Goal: Transaction & Acquisition: Purchase product/service

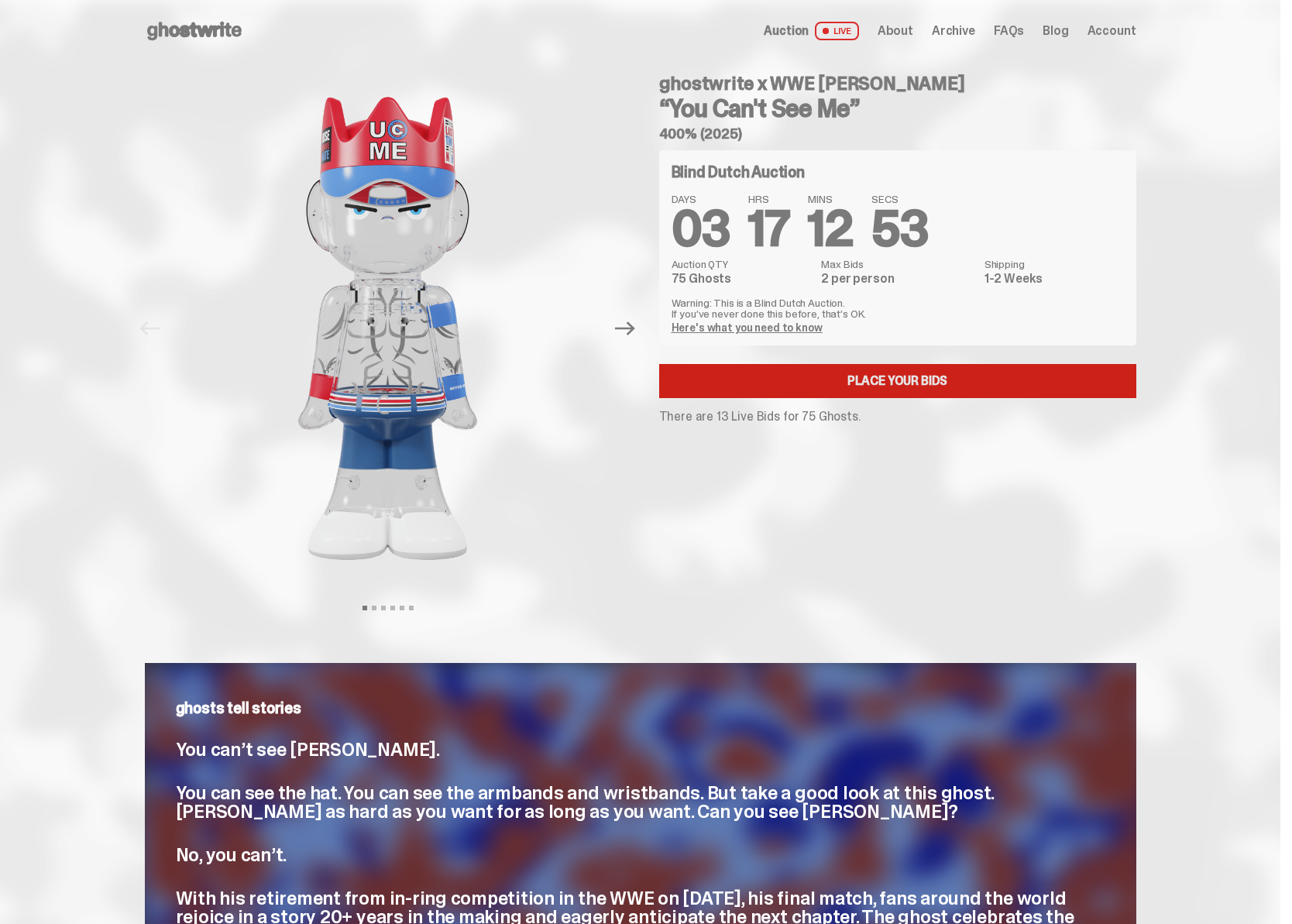
click at [833, 387] on link "Place your Bids" at bounding box center [897, 381] width 477 height 34
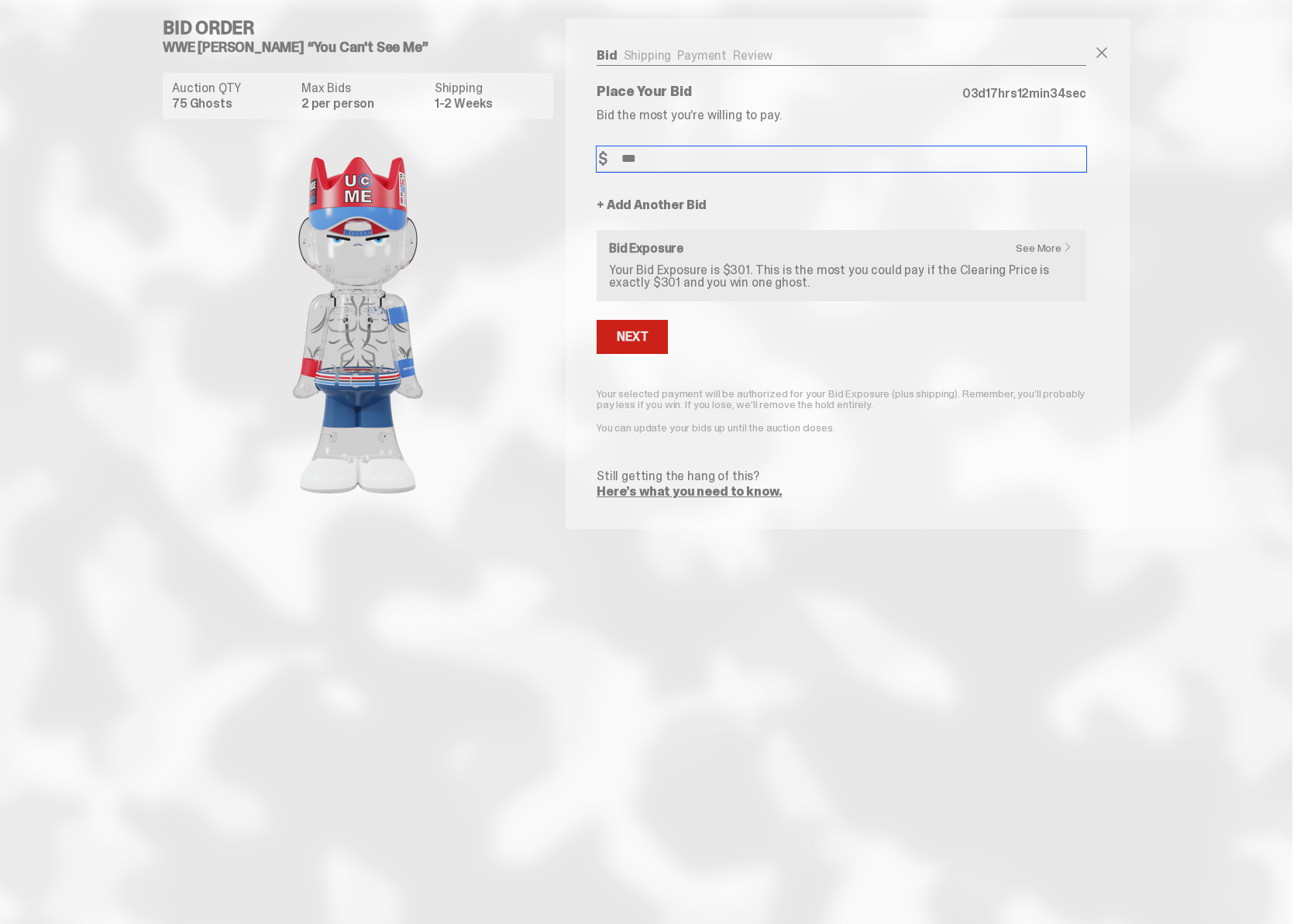
type input "***"
click at [628, 335] on div "Next" at bounding box center [632, 337] width 31 height 13
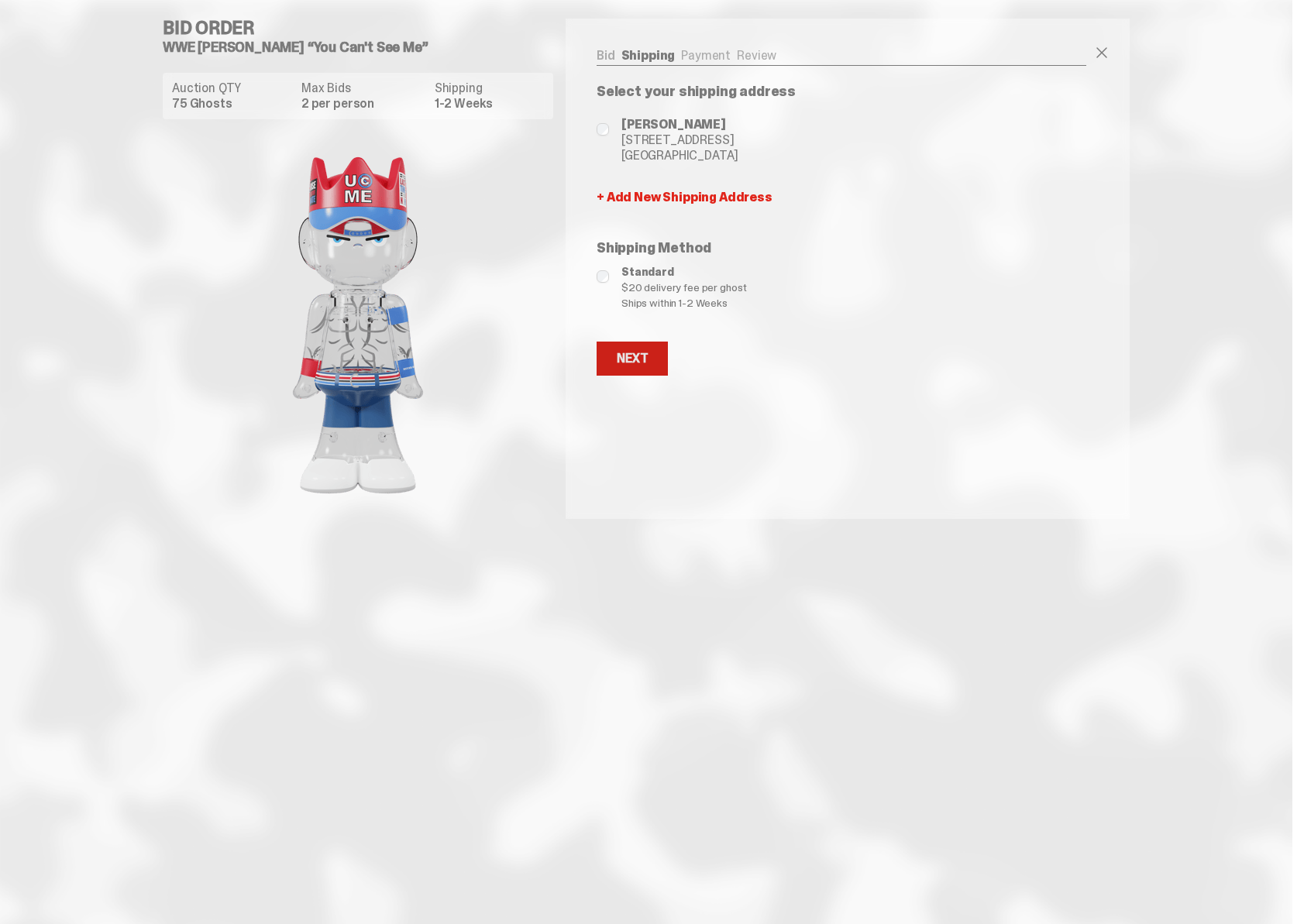
click at [633, 358] on div "Next" at bounding box center [632, 359] width 31 height 13
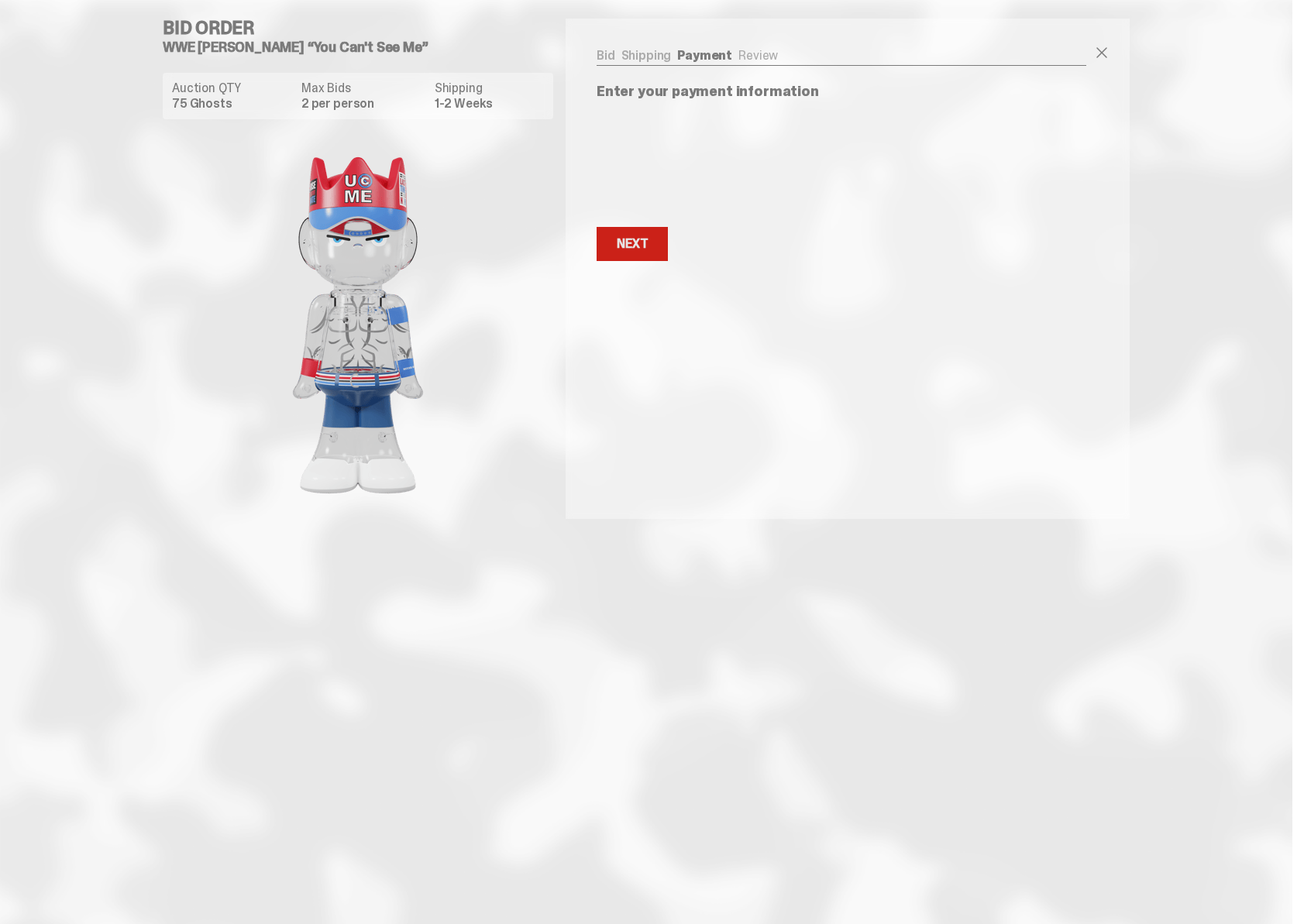
click at [642, 253] on button "Next Next" at bounding box center [632, 244] width 72 height 34
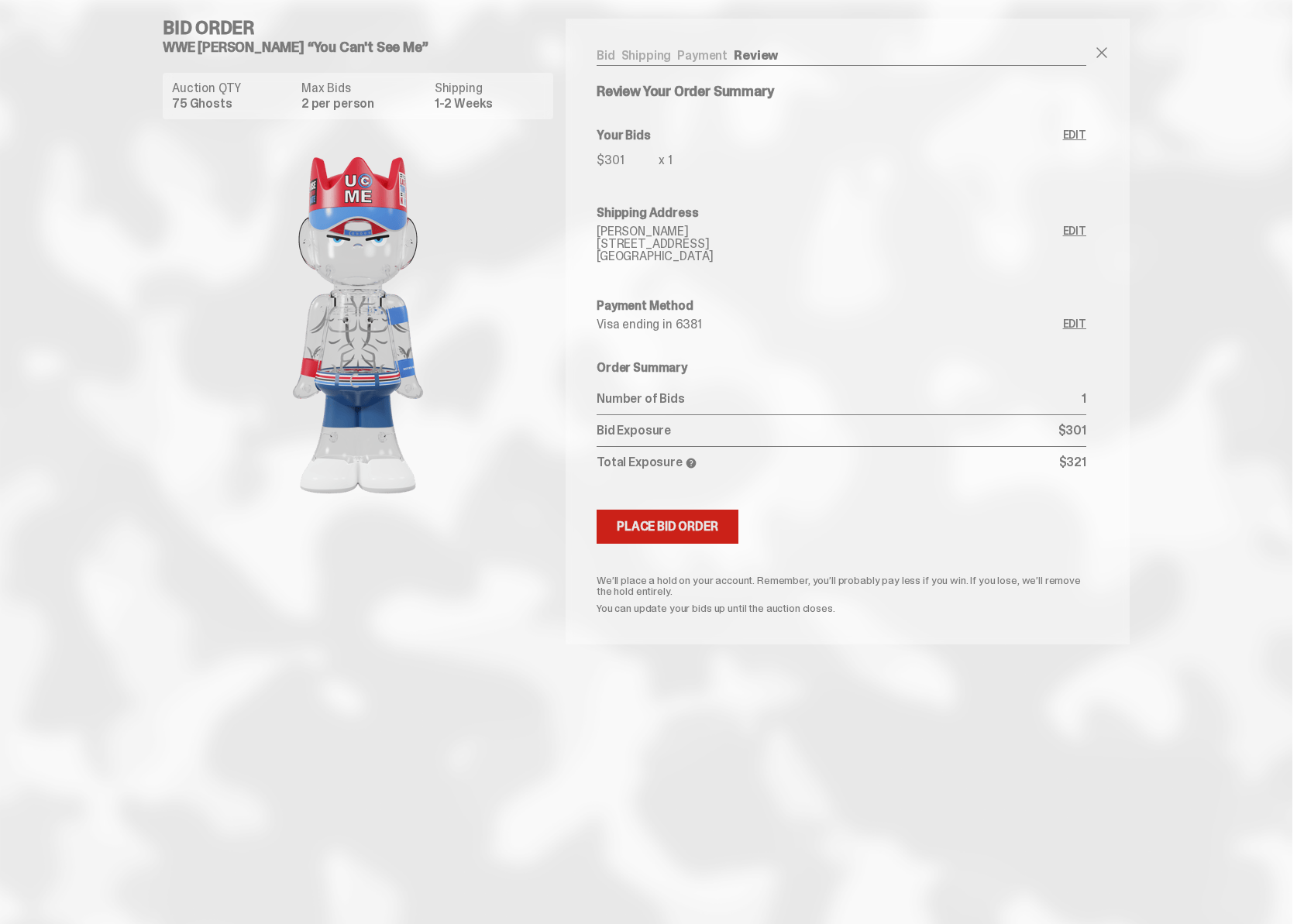
click at [642, 534] on button "Submitting Bids Place Bid Order" at bounding box center [667, 526] width 141 height 34
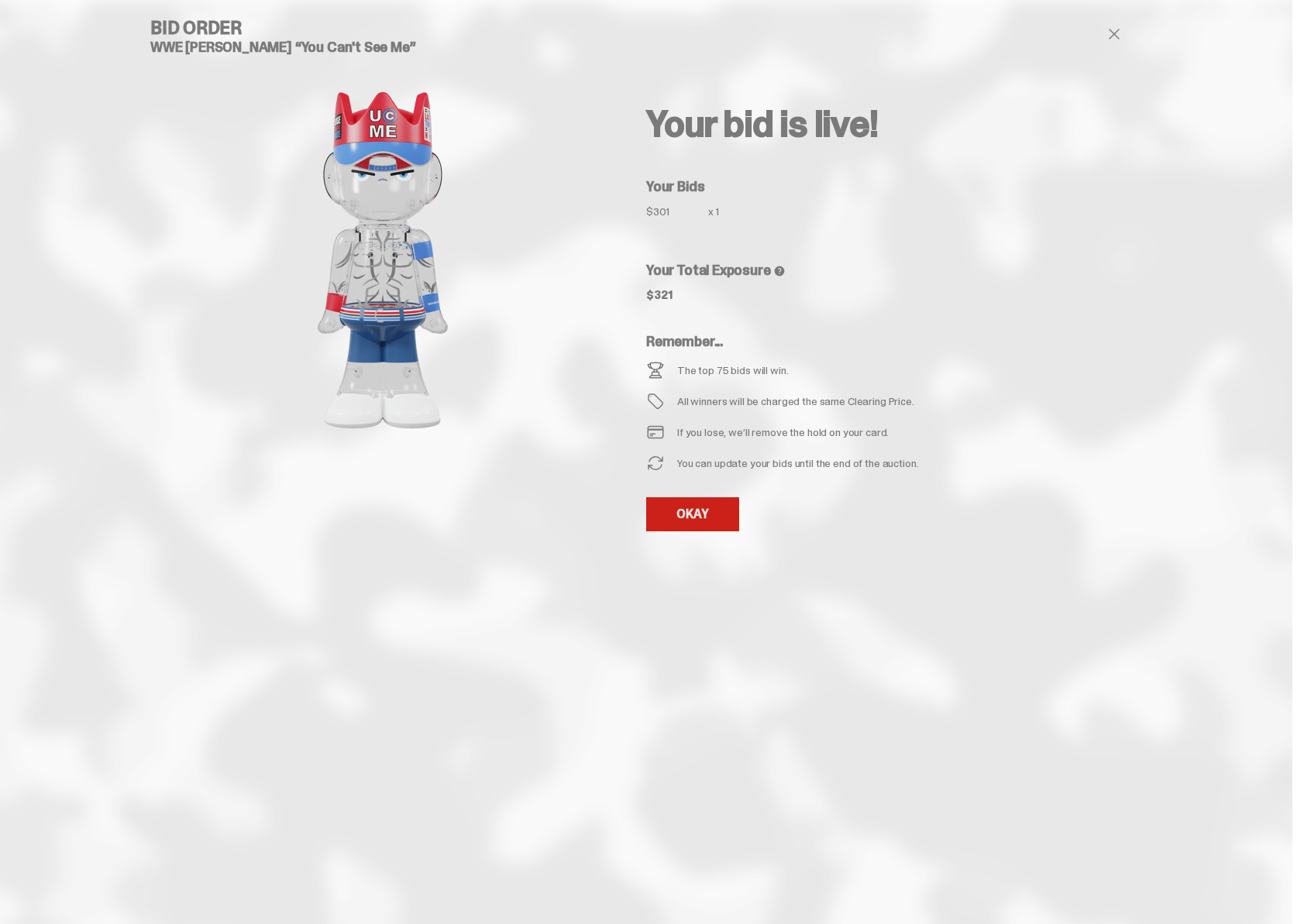
click at [674, 512] on link "OKAY" at bounding box center [692, 515] width 93 height 34
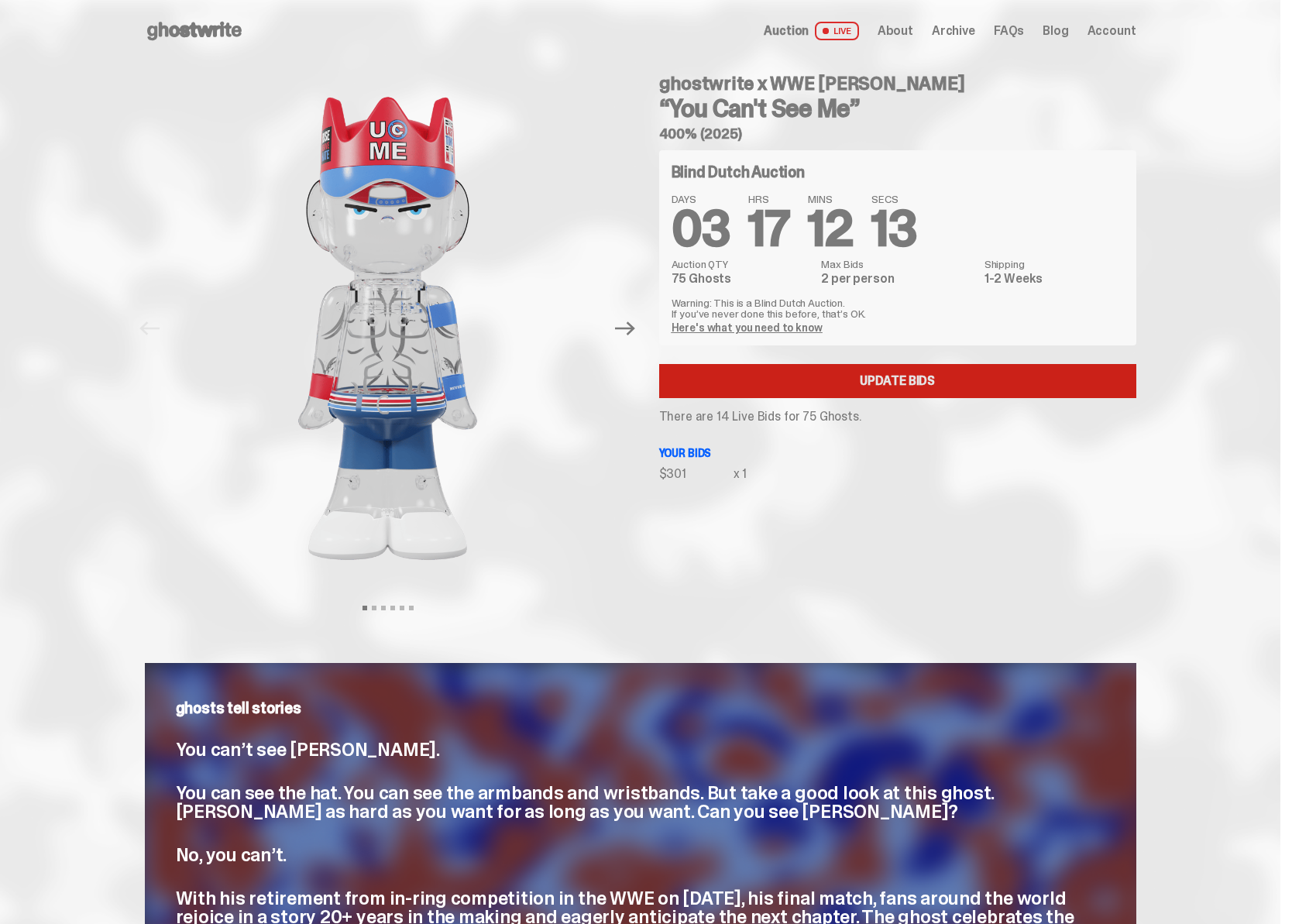
click at [718, 392] on link "Update Bids" at bounding box center [897, 381] width 477 height 34
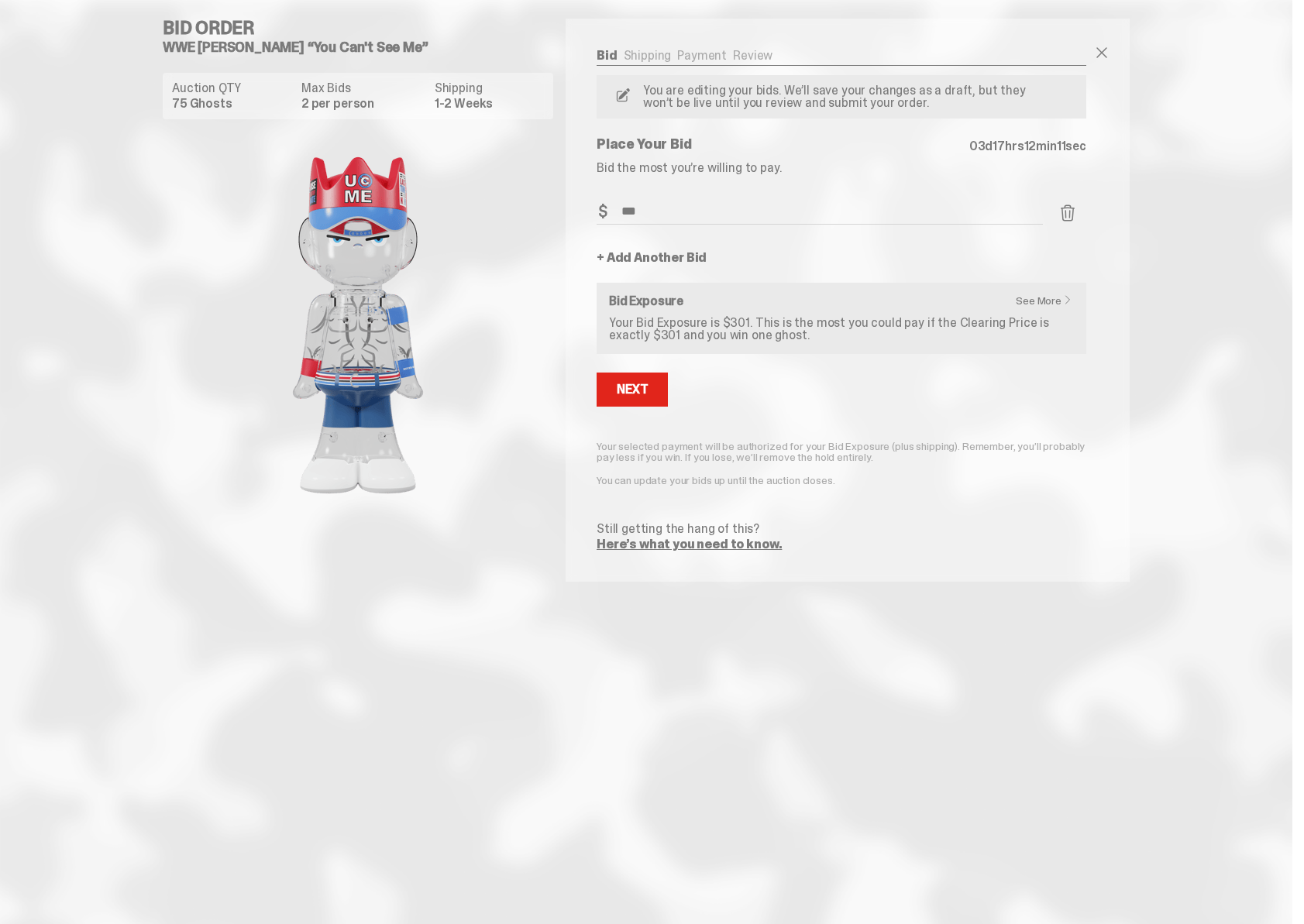
click at [653, 260] on link "+ Add Another Bid" at bounding box center [651, 258] width 110 height 13
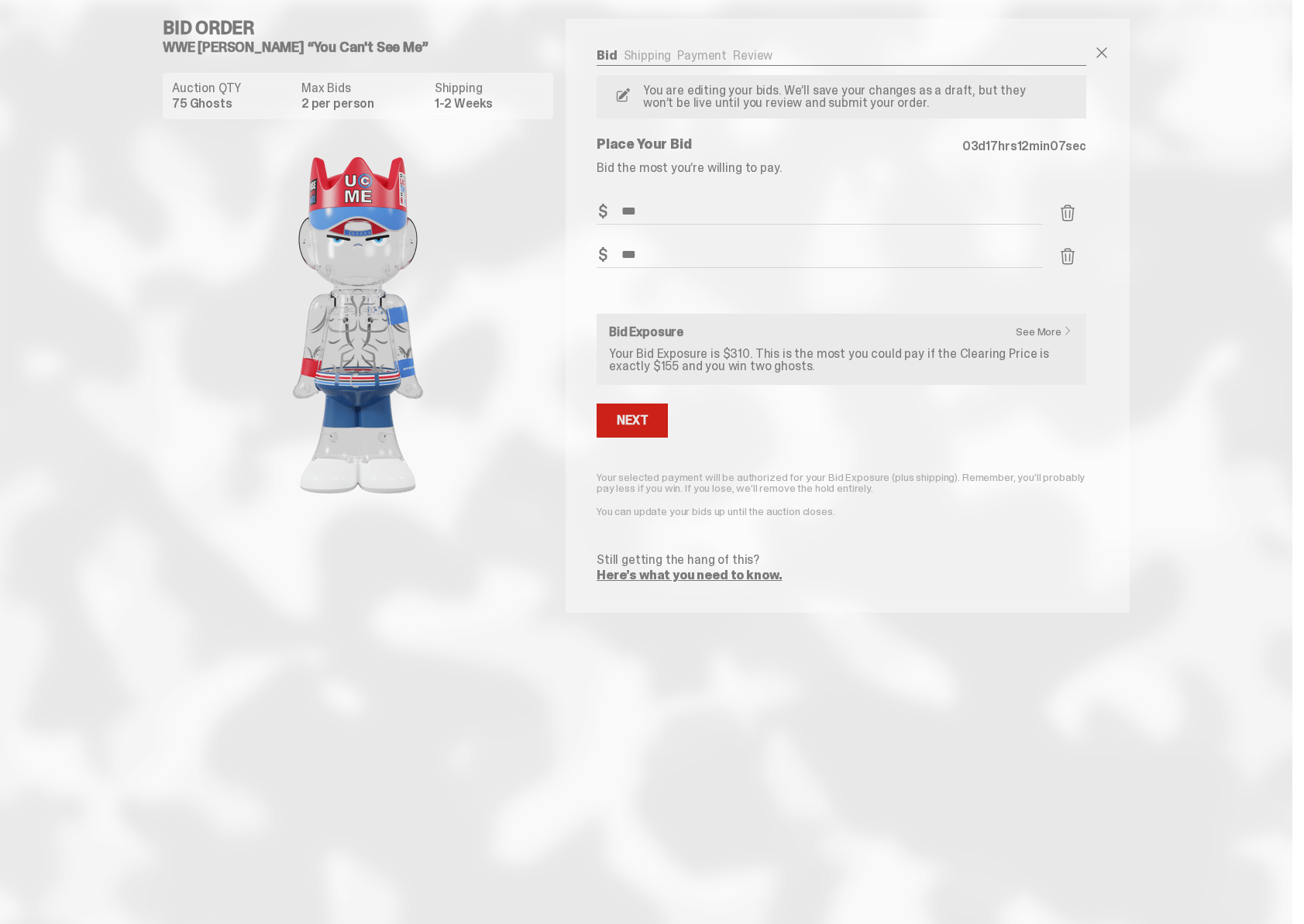
type input "***"
click at [642, 424] on div "Next" at bounding box center [632, 420] width 31 height 13
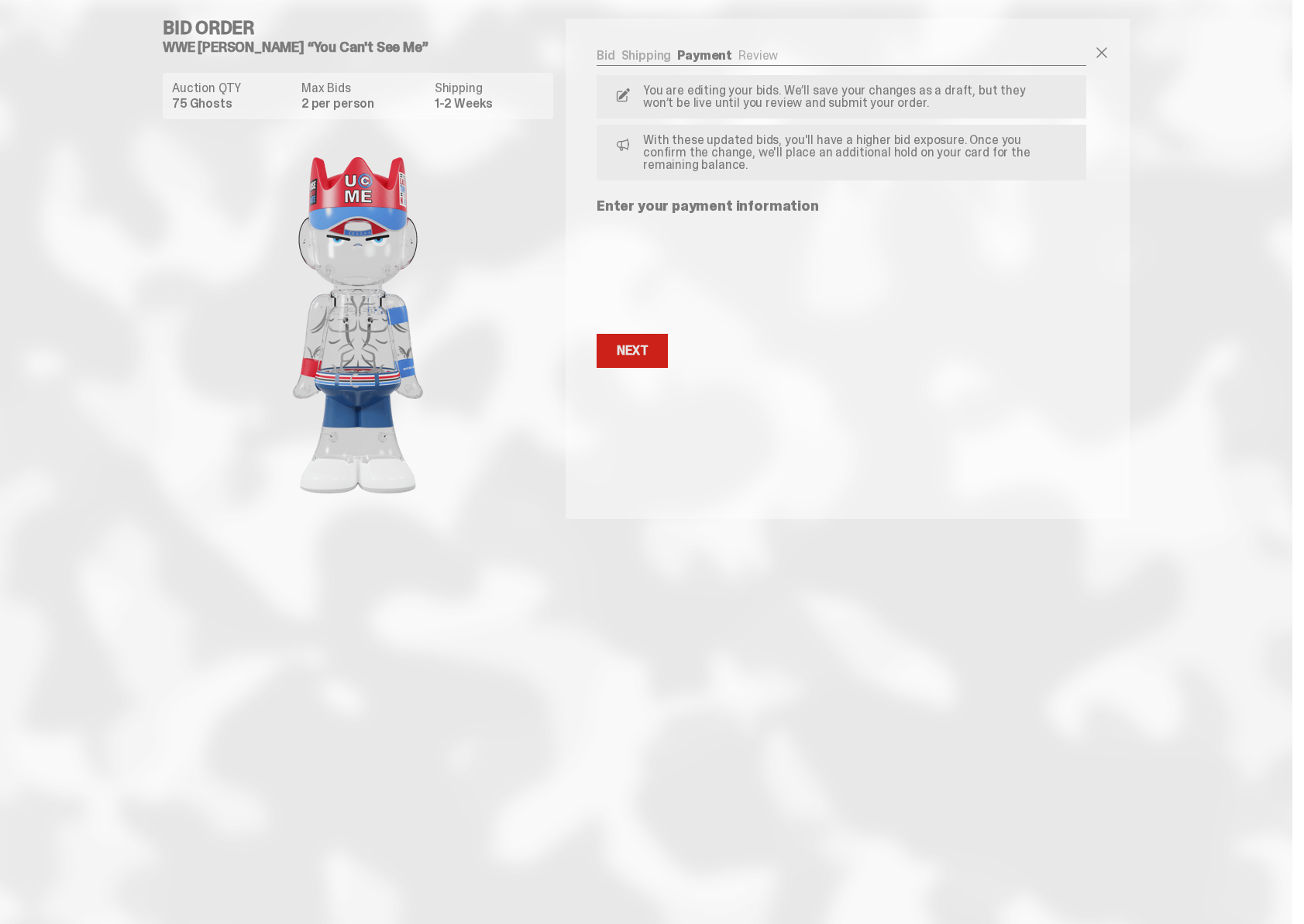
click at [626, 357] on div "Next" at bounding box center [632, 351] width 31 height 13
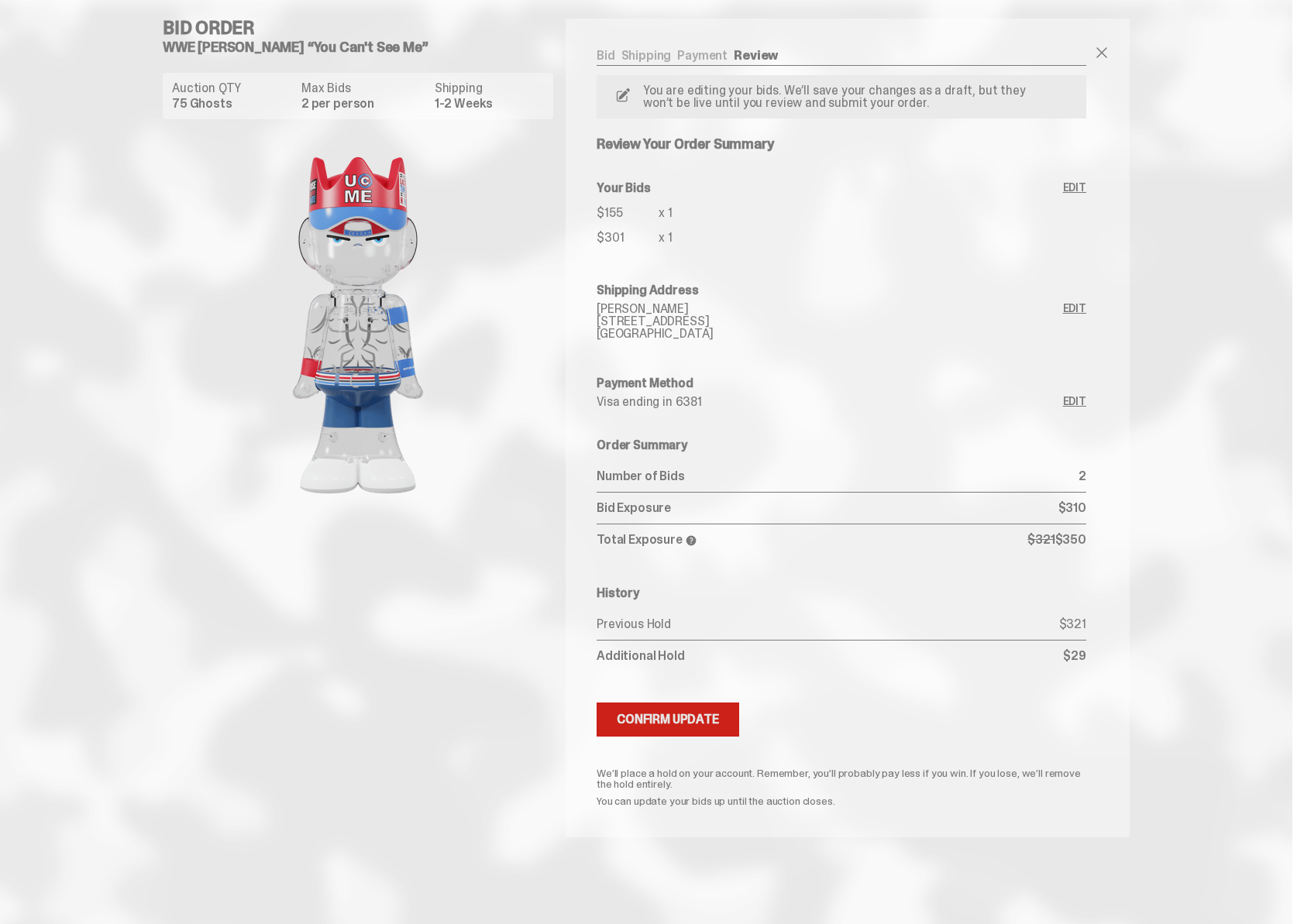
click at [653, 707] on button "Submitting Bids Confirm Update" at bounding box center [667, 719] width 142 height 34
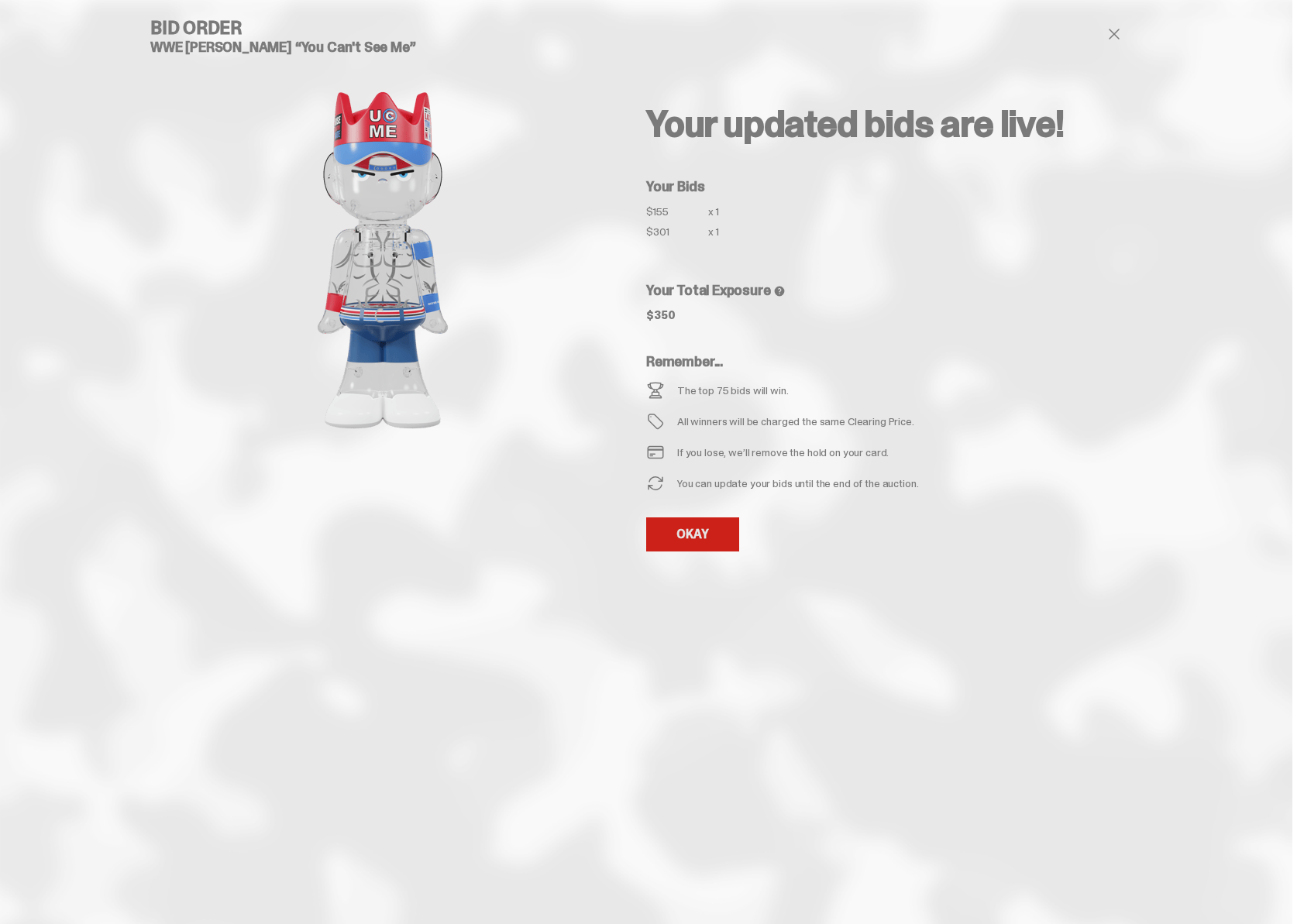
click at [692, 535] on link "OKAY" at bounding box center [692, 534] width 93 height 34
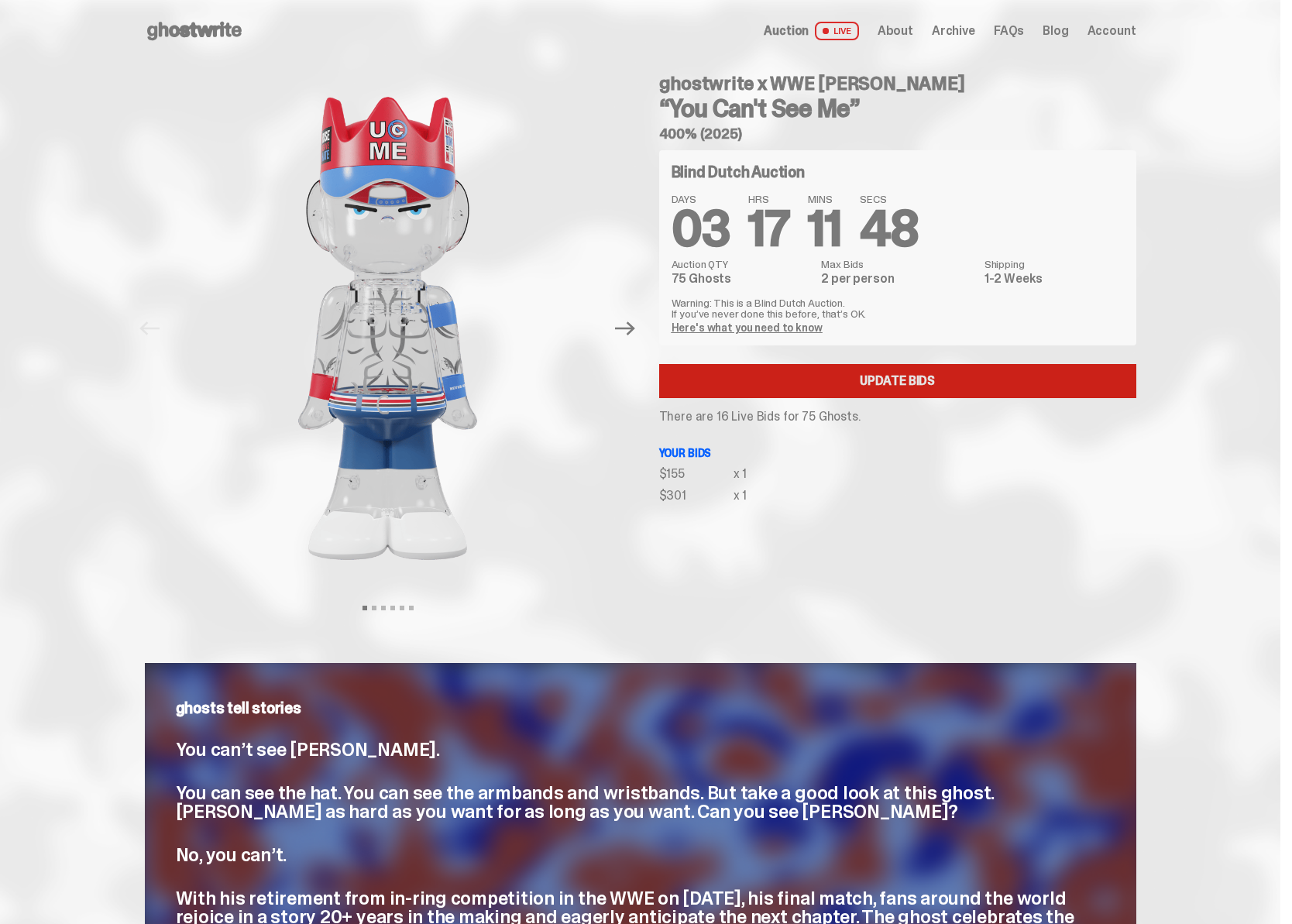
click at [685, 381] on link "Update Bids" at bounding box center [897, 381] width 477 height 34
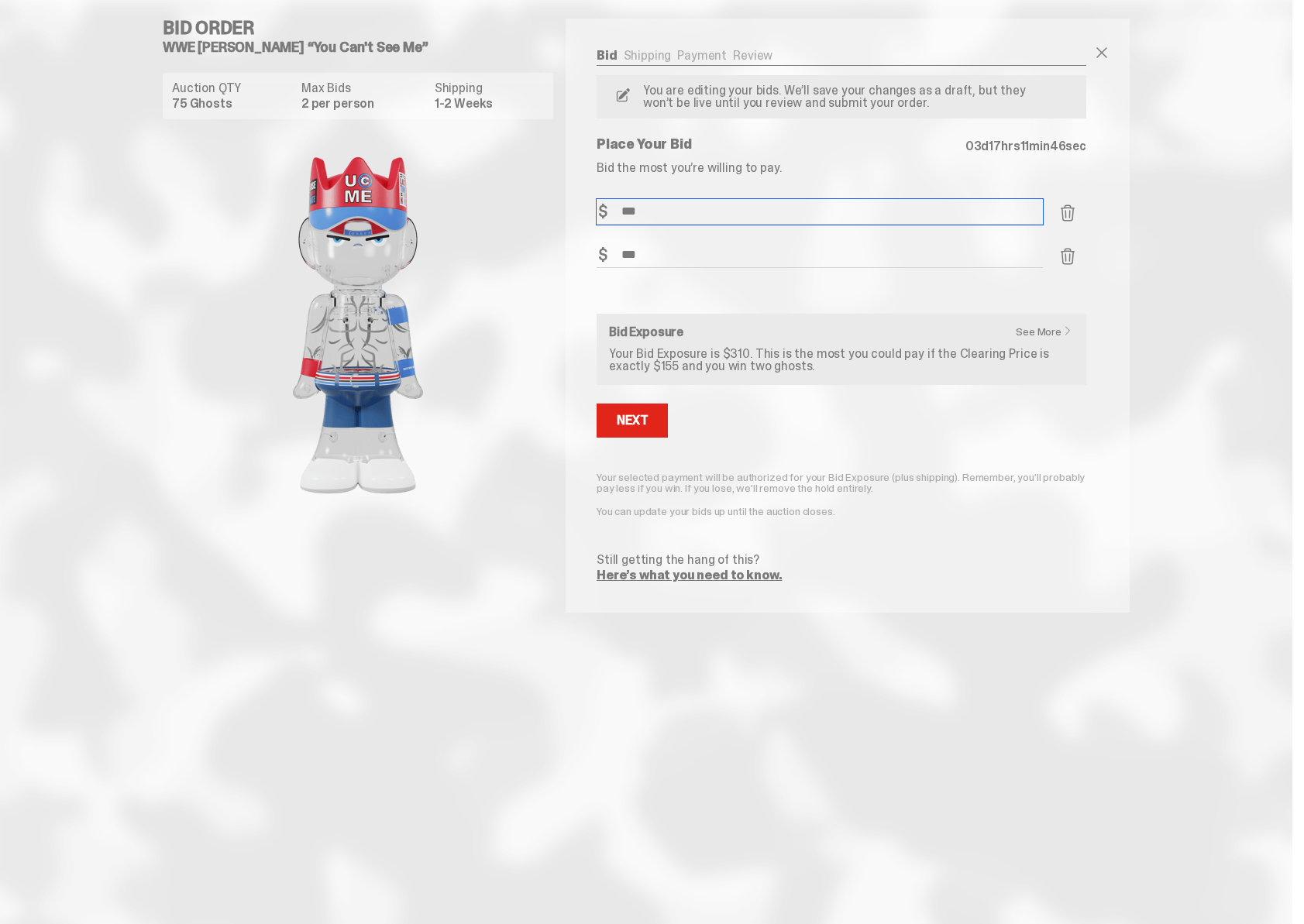
click at [667, 216] on input "***" at bounding box center [819, 212] width 446 height 25
drag, startPoint x: 757, startPoint y: 218, endPoint x: 616, endPoint y: 215, distance: 141.0
click at [616, 215] on input "***" at bounding box center [819, 212] width 446 height 25
type input "***"
click at [621, 422] on div "Next" at bounding box center [632, 420] width 31 height 13
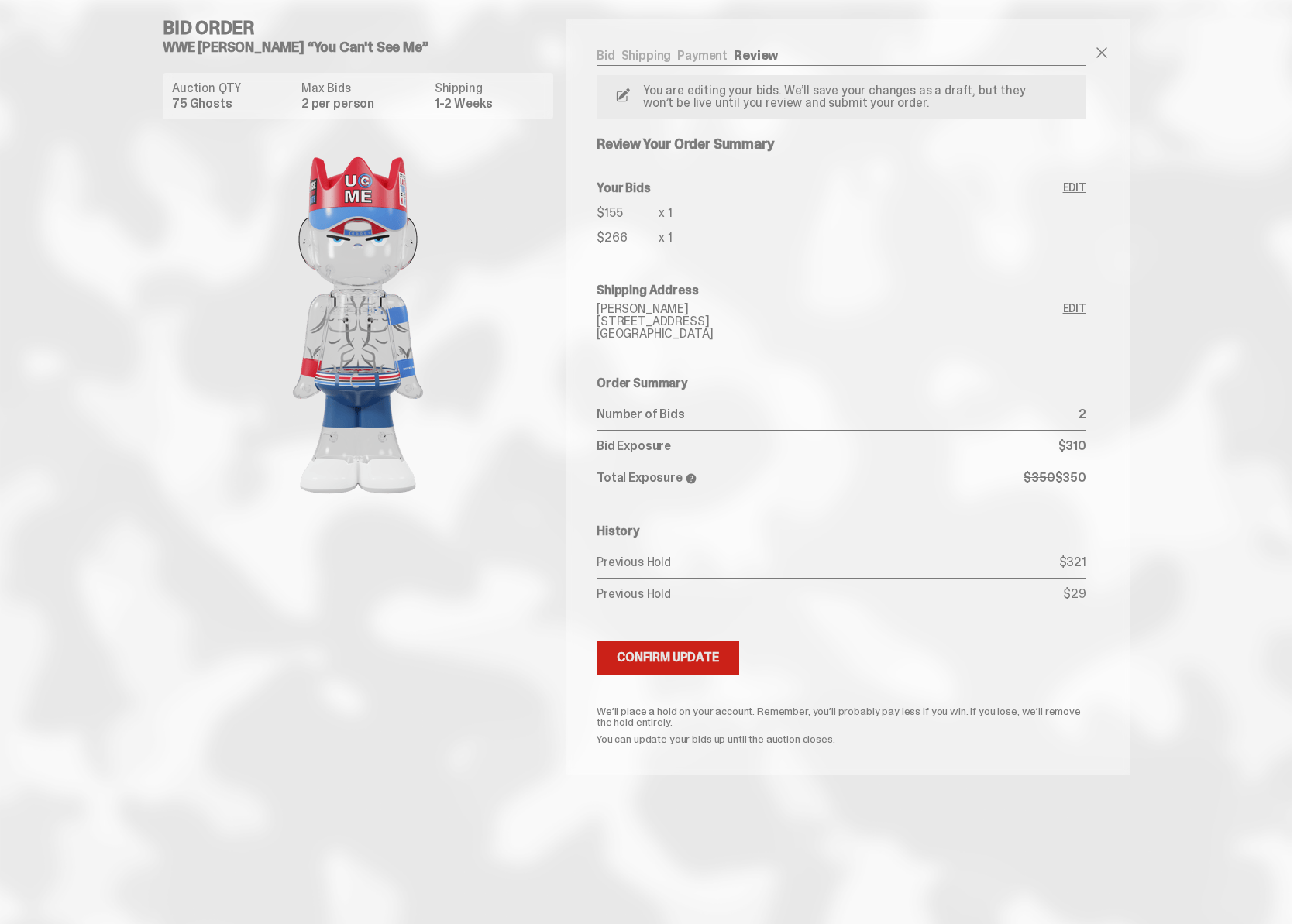
click at [682, 667] on button "Updating Bids Confirm Update" at bounding box center [667, 658] width 142 height 34
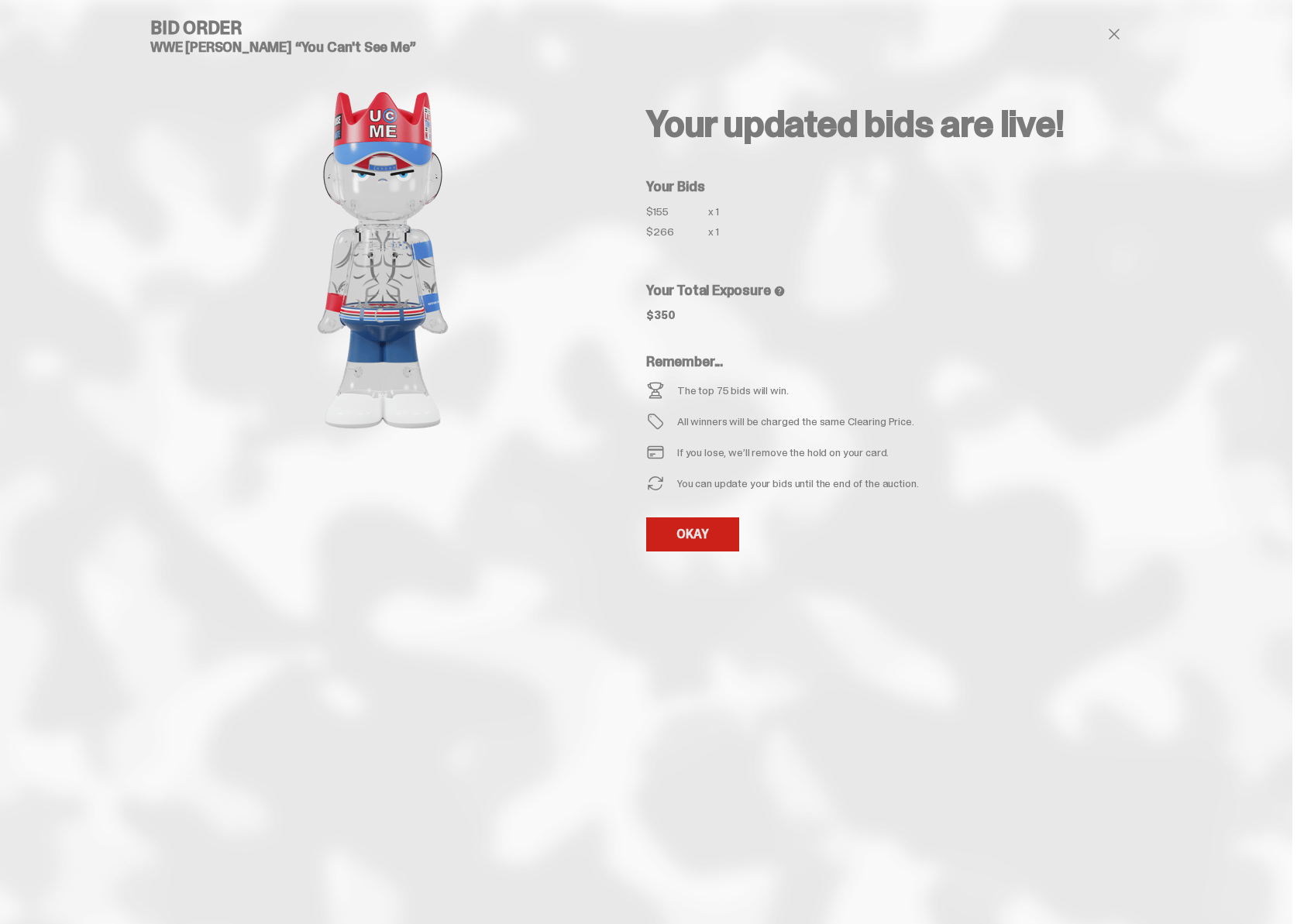
click at [658, 534] on link "OKAY" at bounding box center [692, 534] width 93 height 34
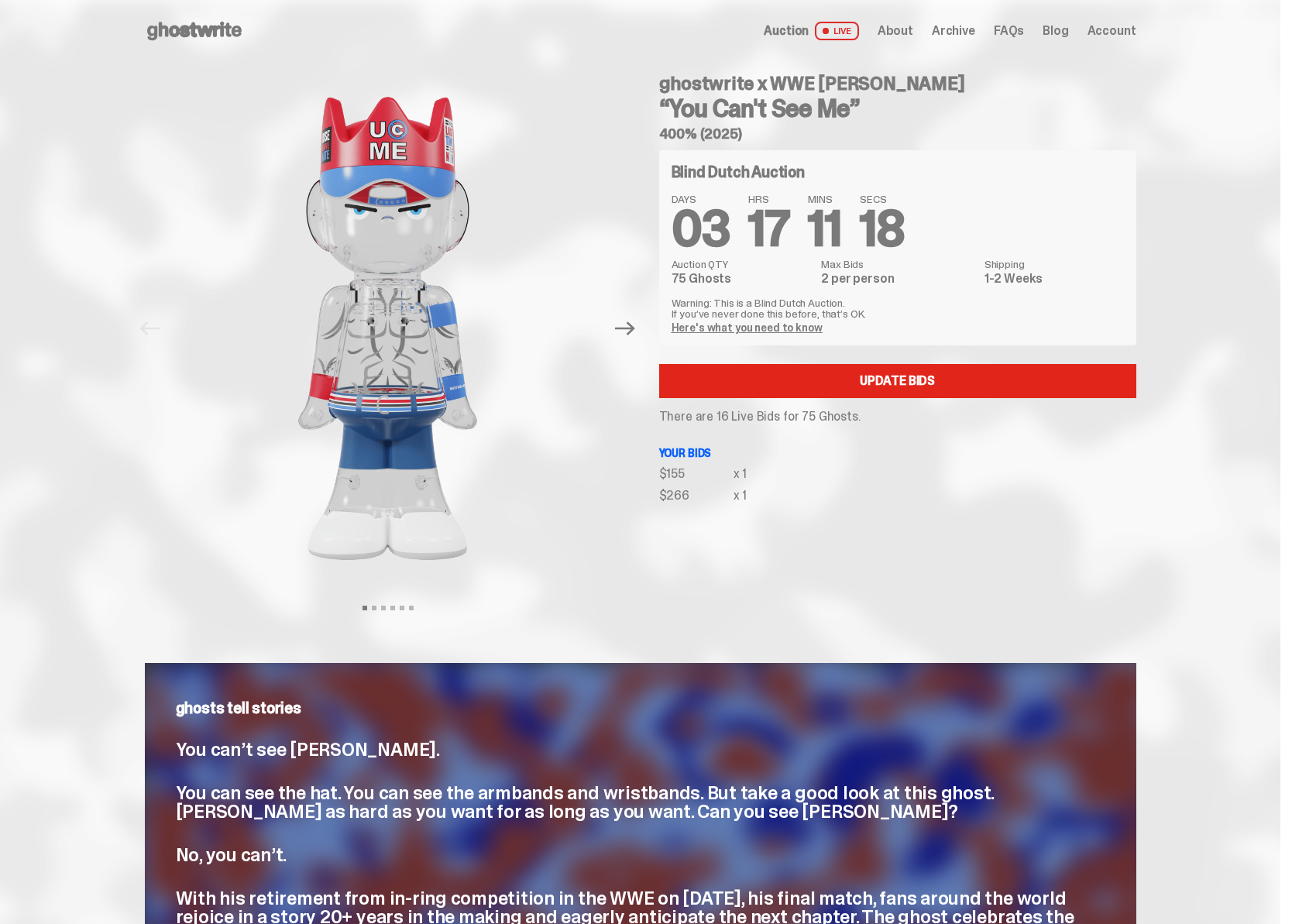
click at [103, 53] on div "Open main menu Home Auction LIVE About Archive FAQs Blog Account" at bounding box center [640, 31] width 1280 height 62
click at [171, 29] on use at bounding box center [194, 31] width 94 height 19
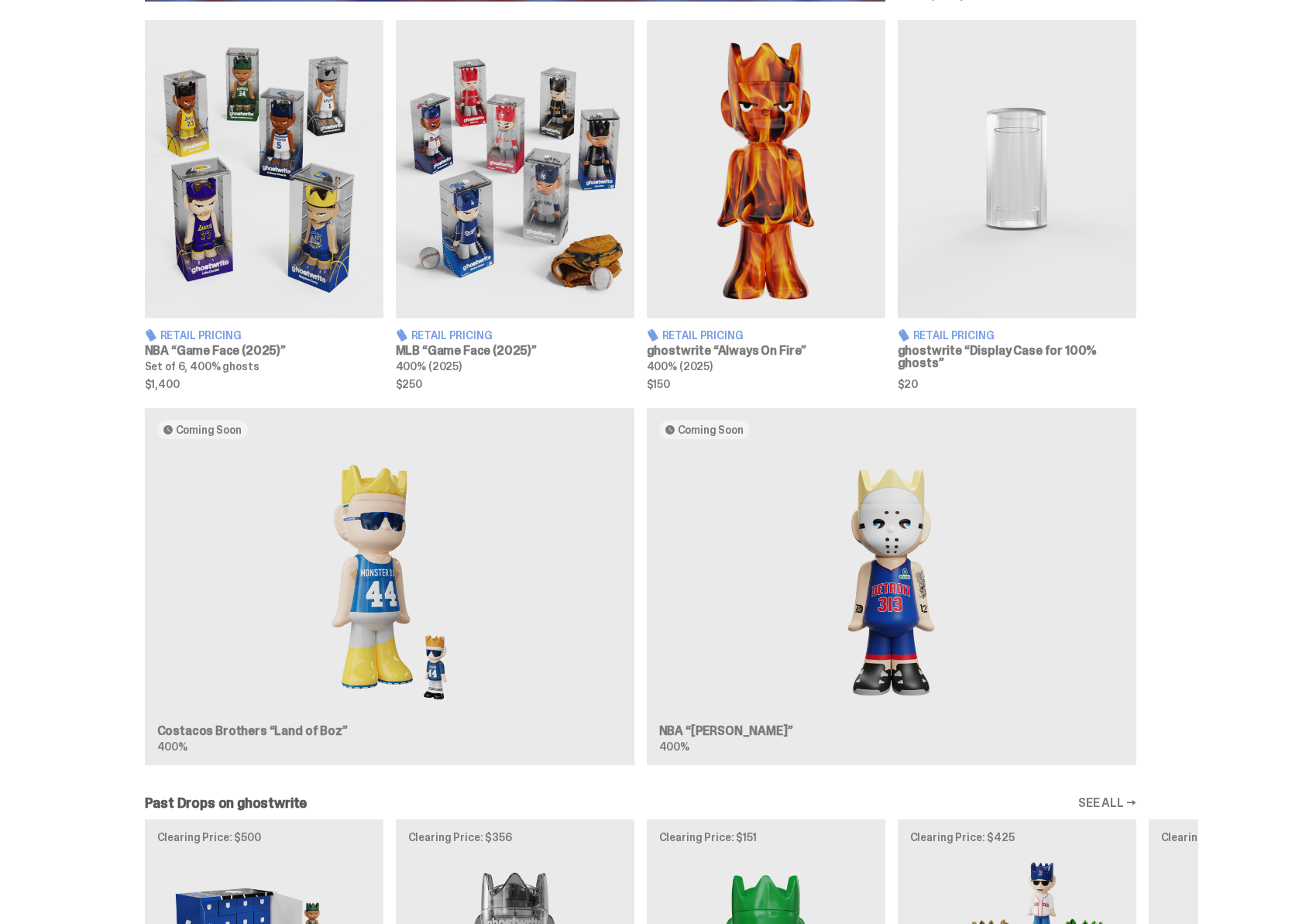
scroll to position [518, 0]
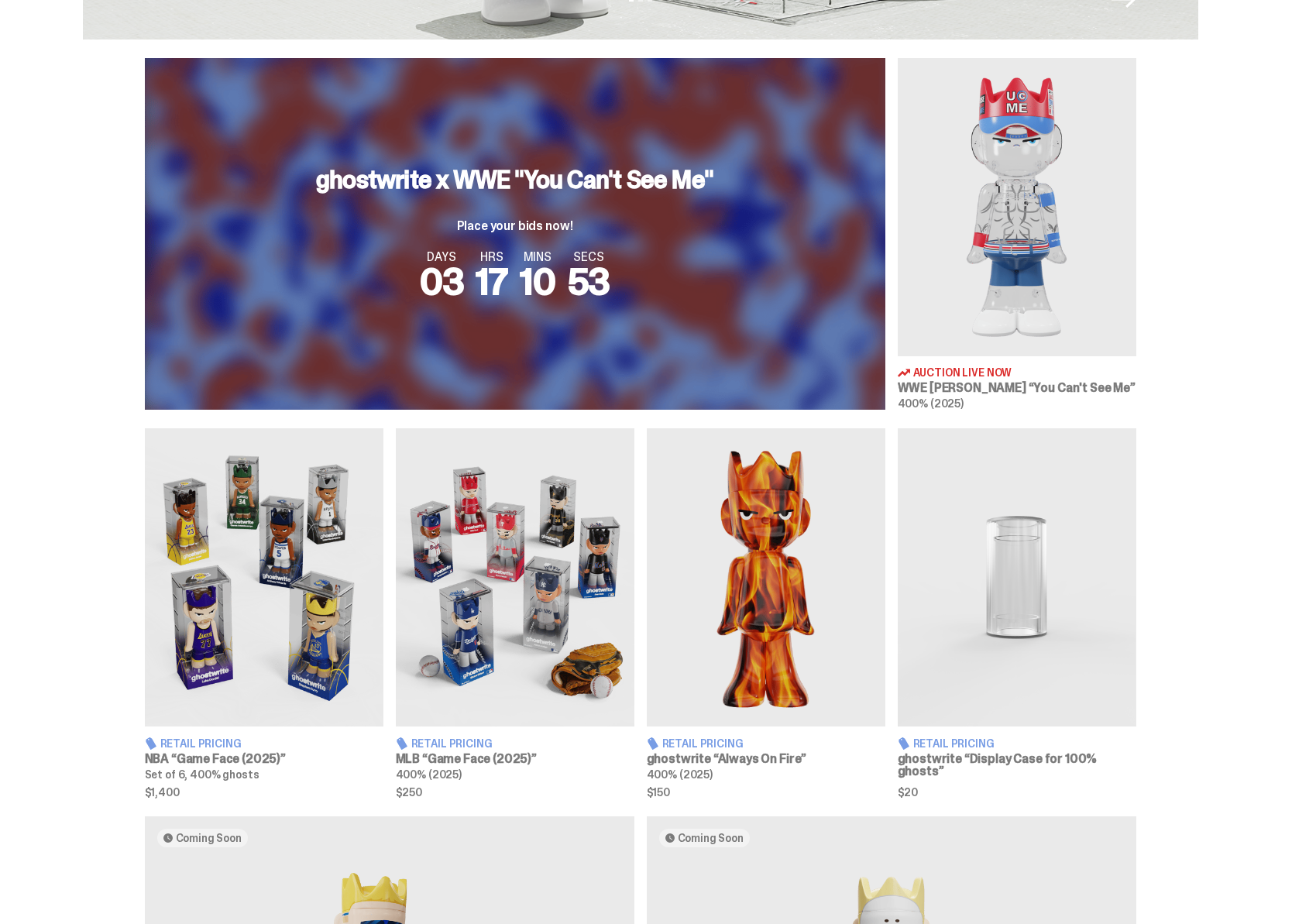
click at [445, 634] on img at bounding box center [515, 577] width 238 height 298
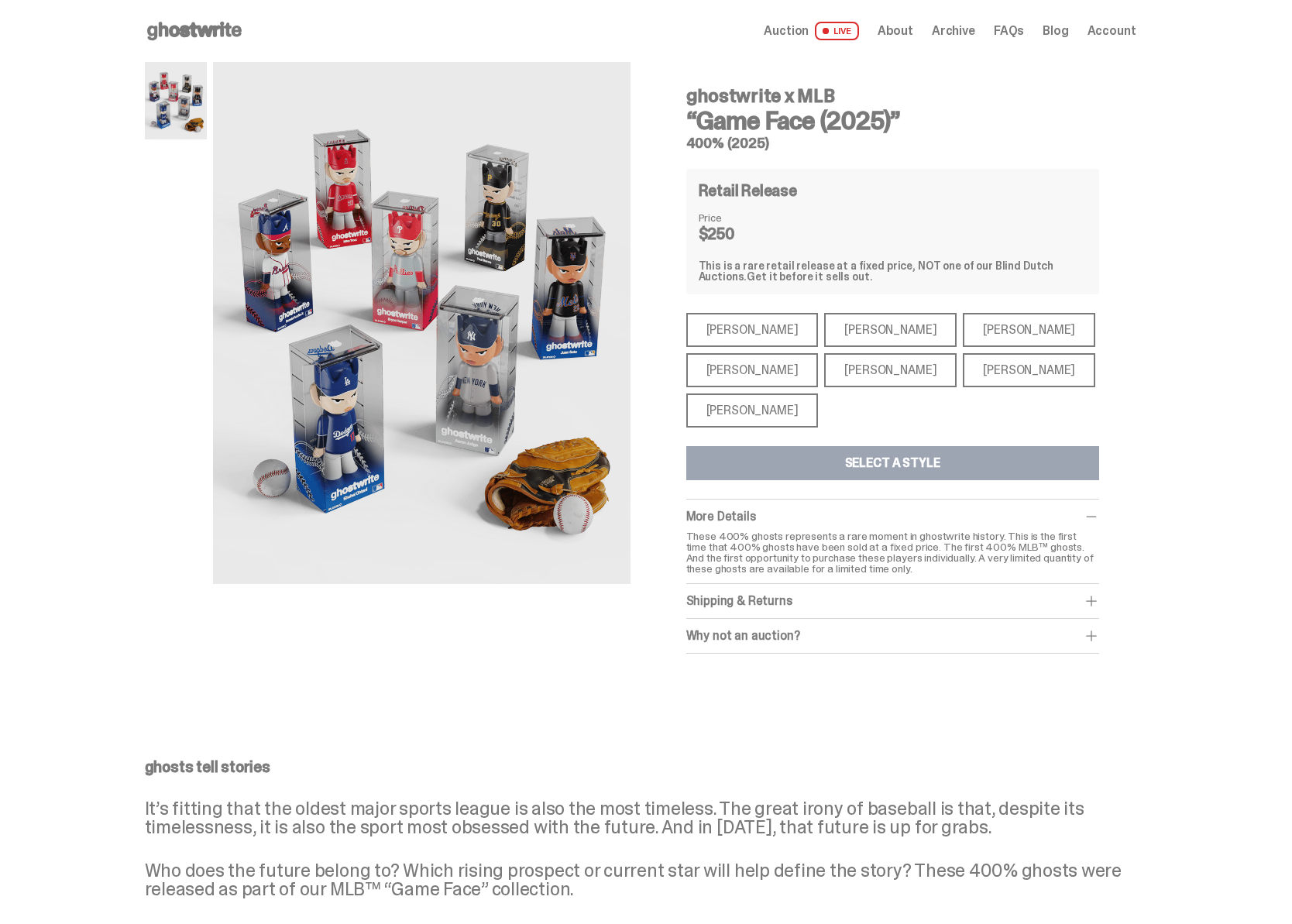
click at [846, 332] on div "[PERSON_NAME]" at bounding box center [890, 330] width 132 height 34
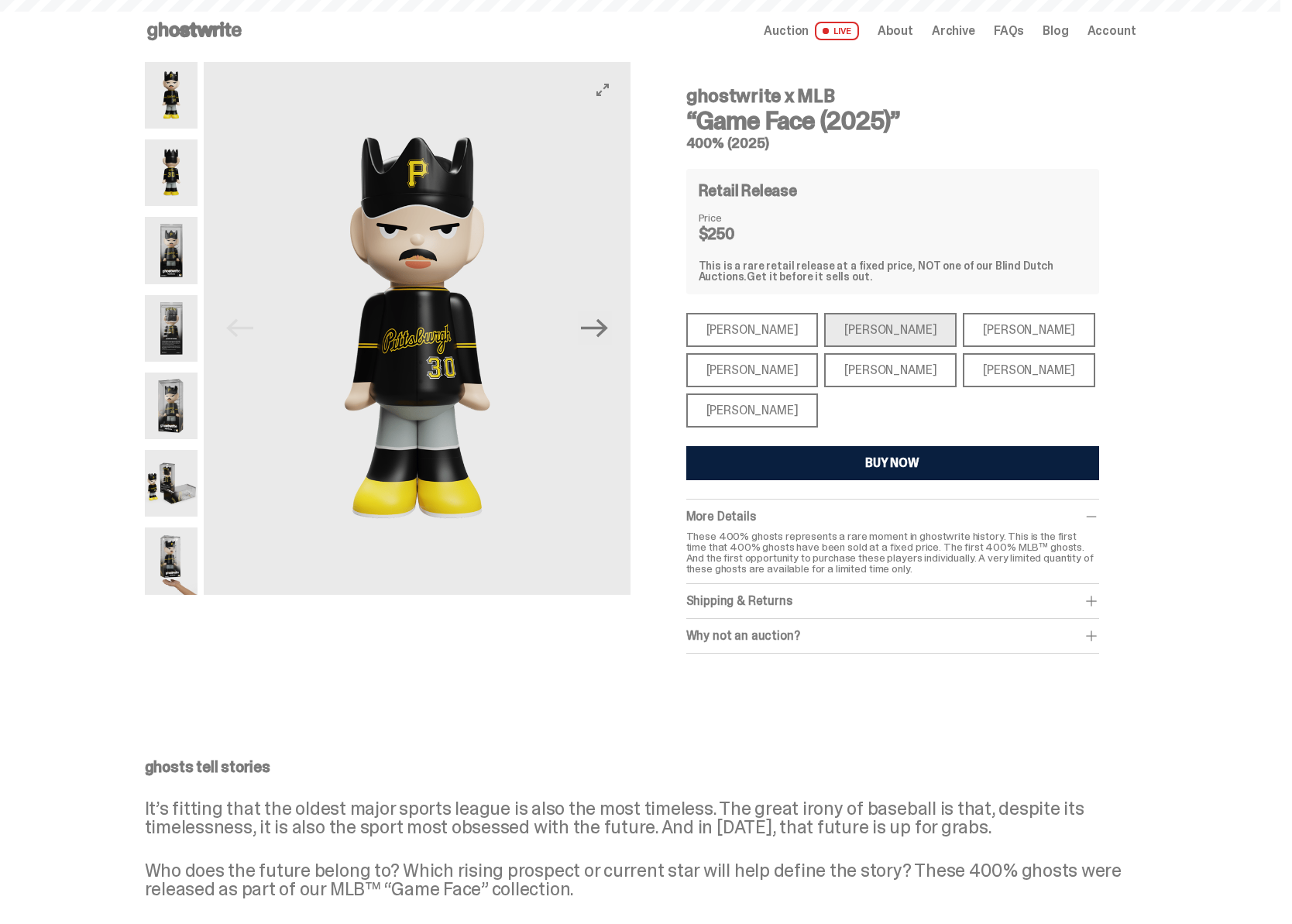
scroll to position [518, 0]
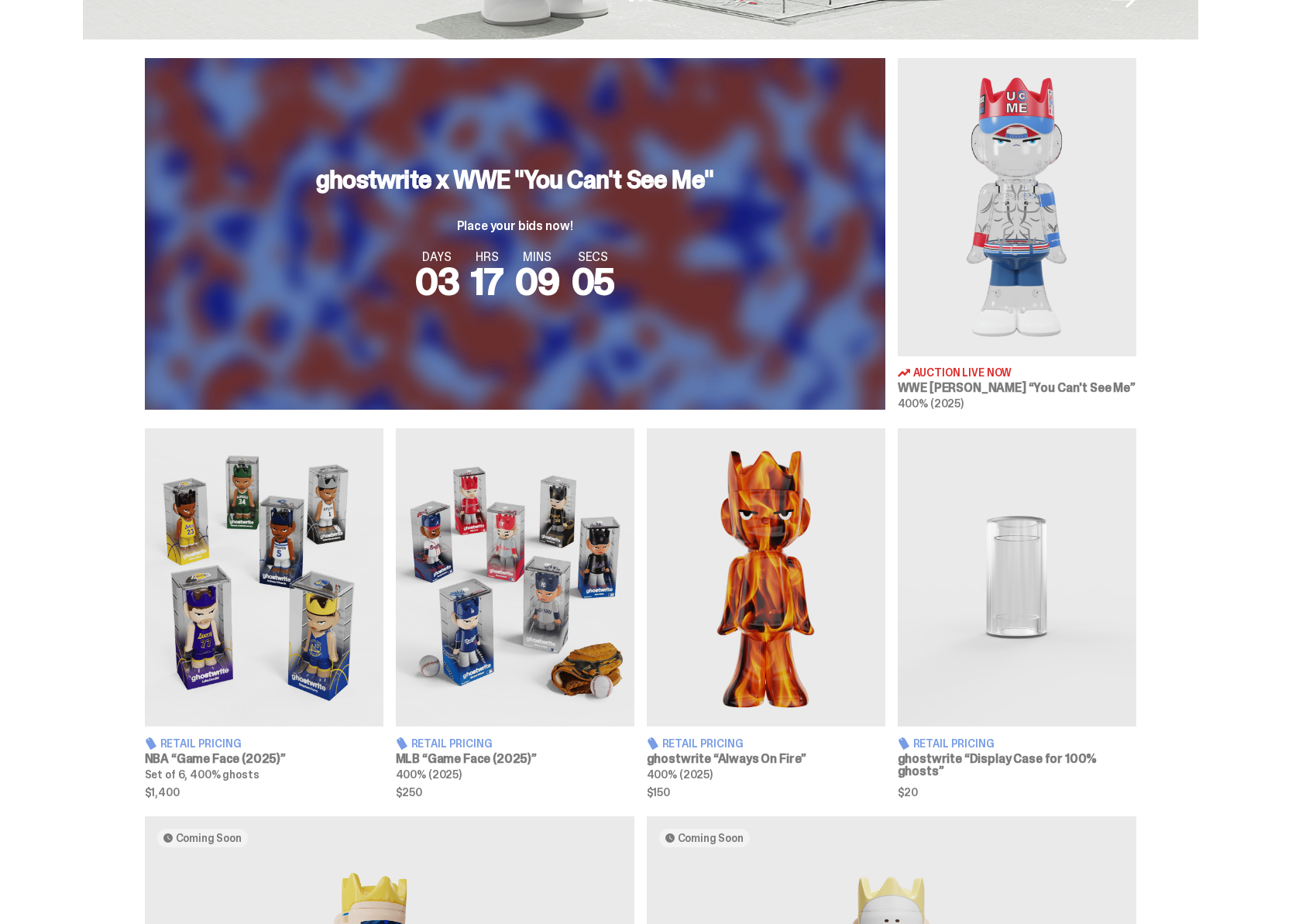
click at [487, 613] on img at bounding box center [515, 577] width 238 height 298
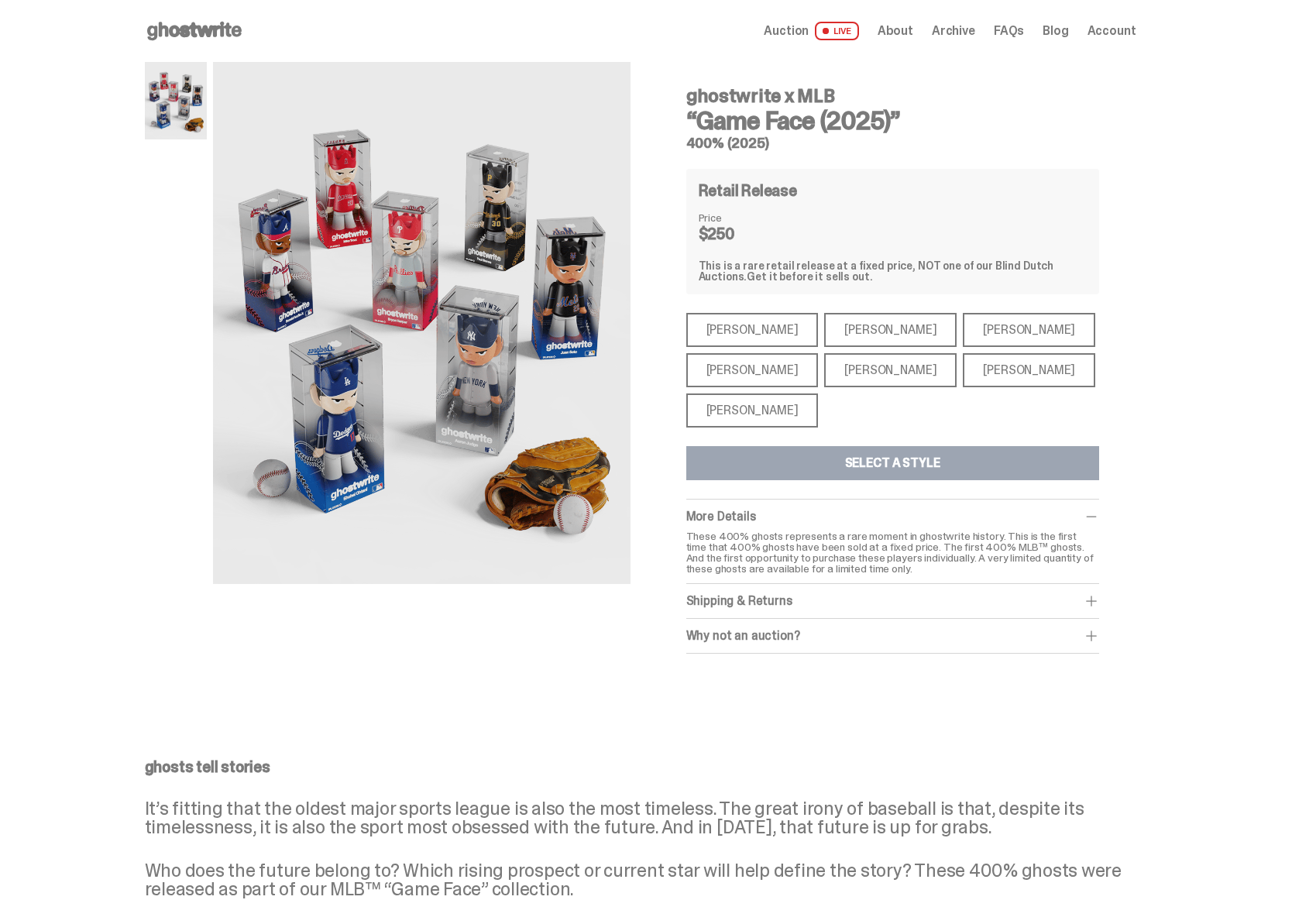
click at [252, 621] on div "ghostwrite x MLB “Game Face (2025)” 400% (2025) Retail Release Price $250 This …" at bounding box center [641, 372] width 991 height 622
click at [765, 410] on div "[PERSON_NAME]" at bounding box center [752, 410] width 132 height 34
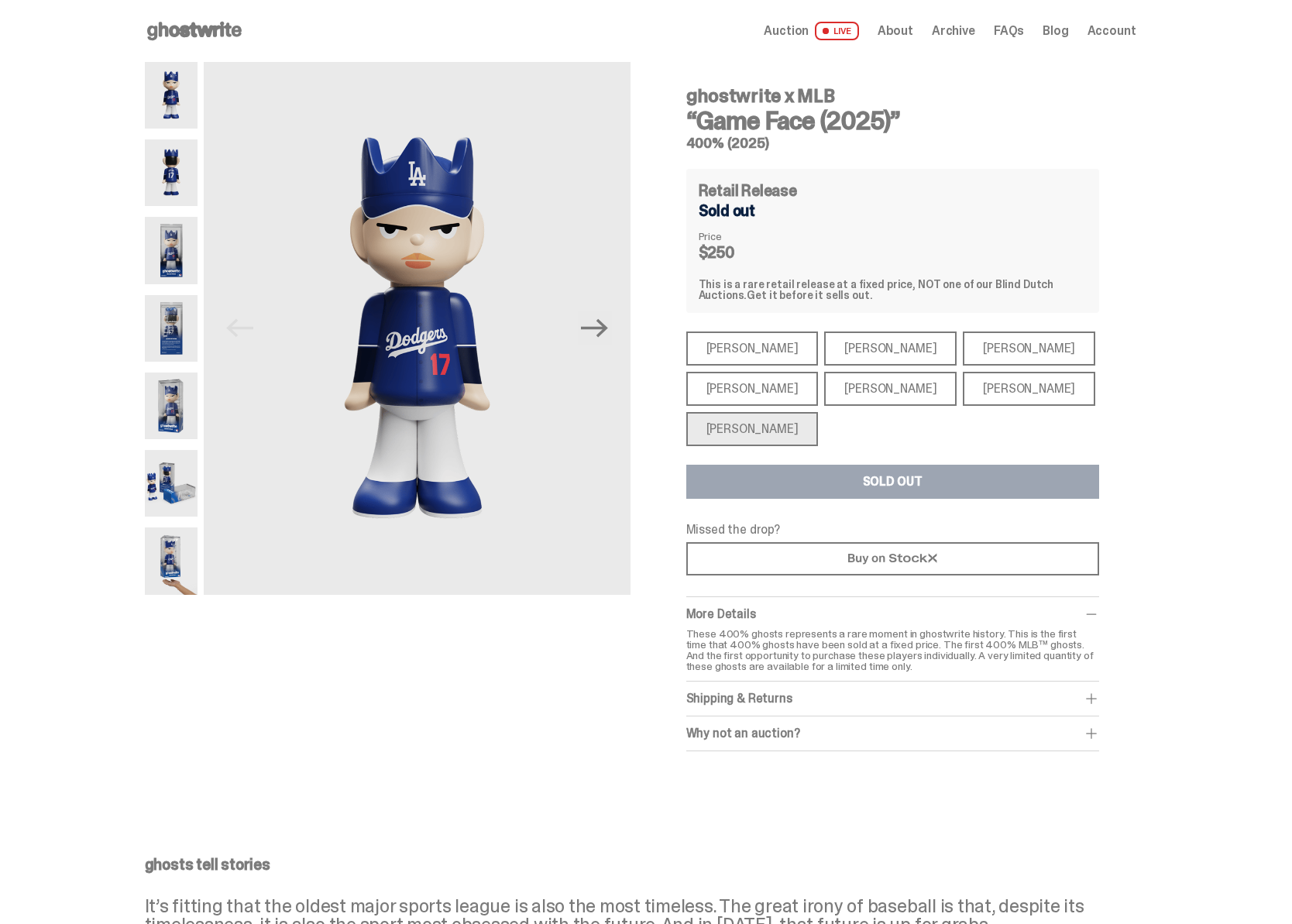
click at [739, 387] on div "[PERSON_NAME]" at bounding box center [752, 389] width 132 height 34
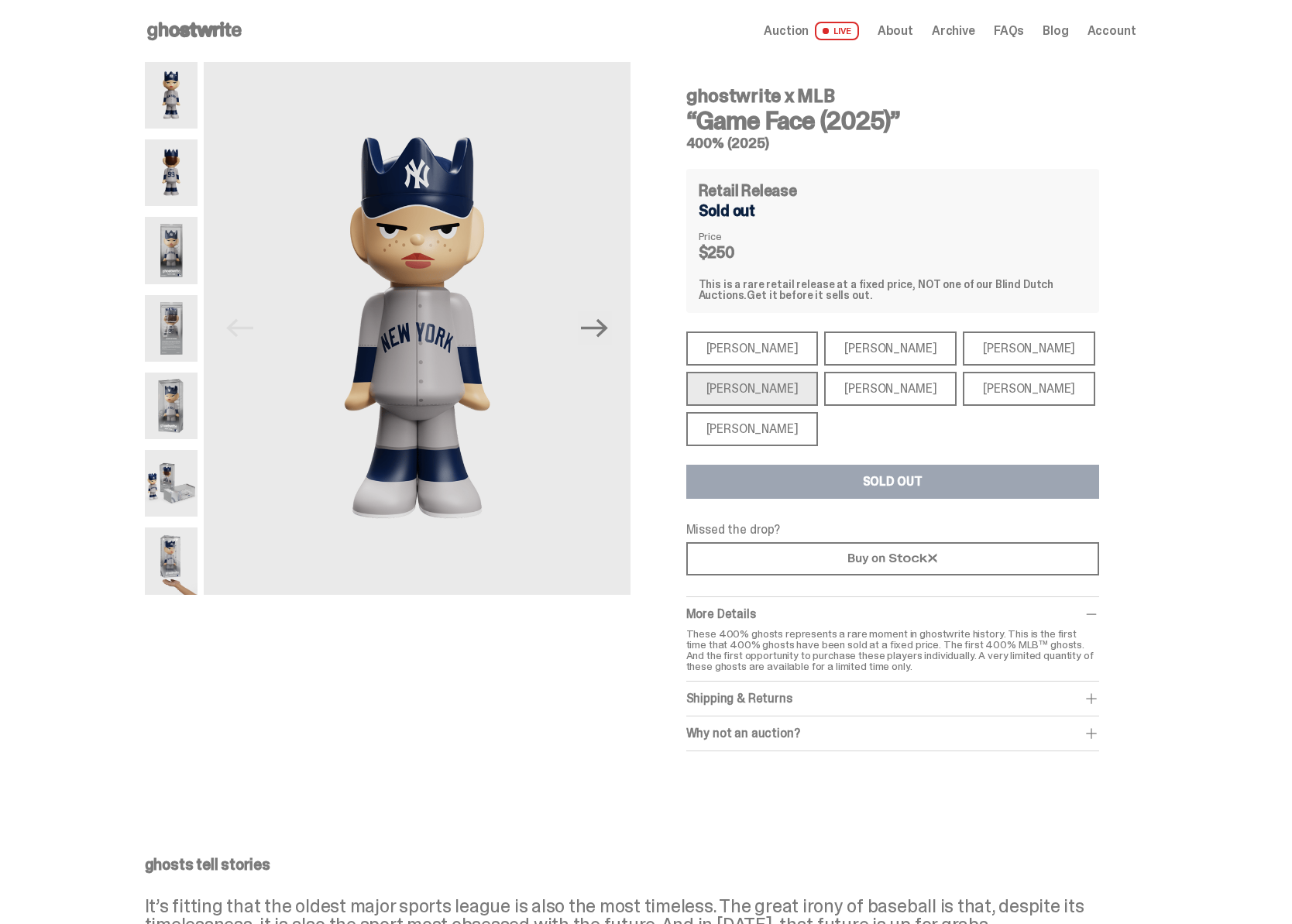
click at [737, 346] on div "[PERSON_NAME]" at bounding box center [752, 349] width 132 height 34
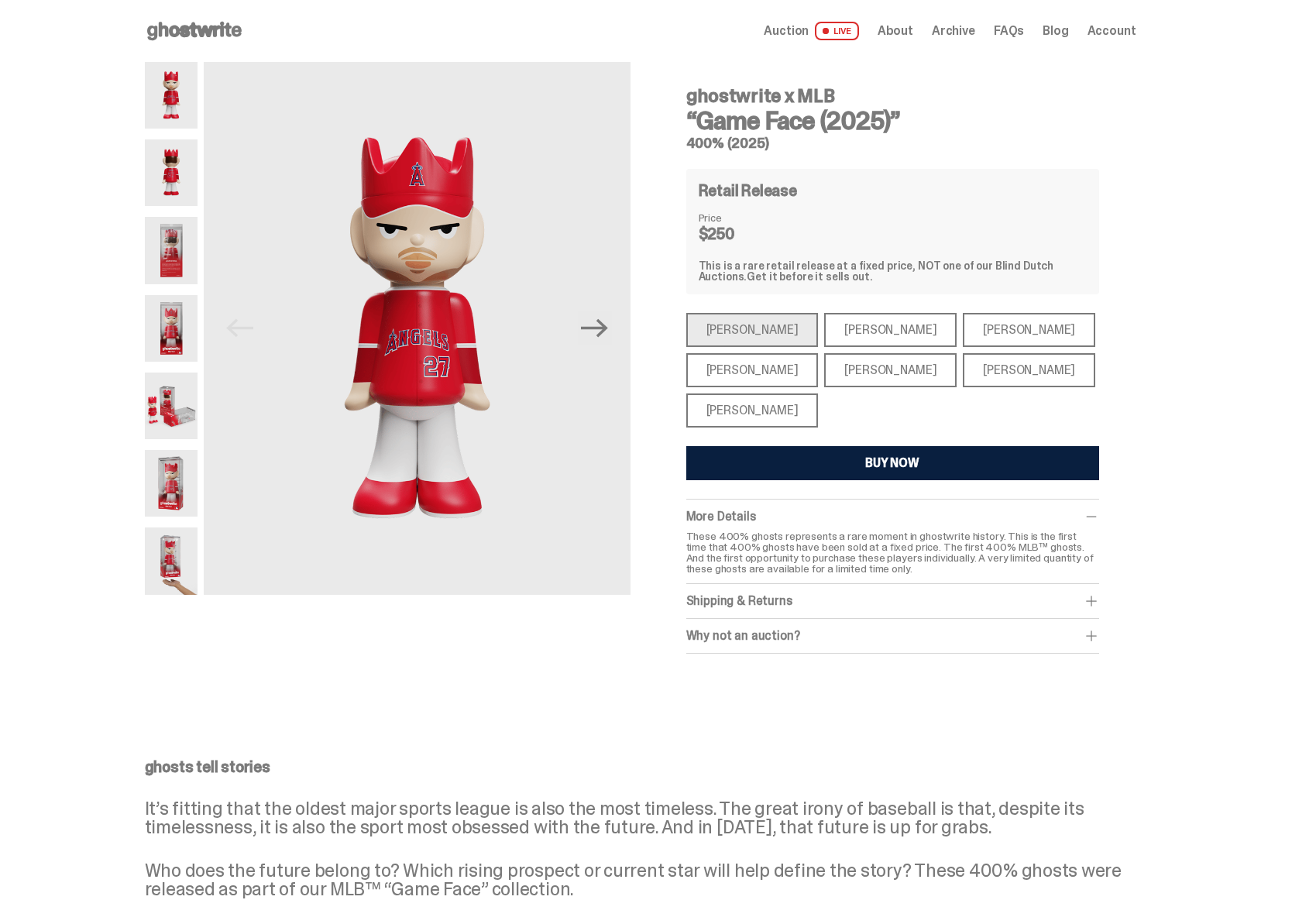
click at [856, 326] on div "[PERSON_NAME]" at bounding box center [890, 330] width 132 height 34
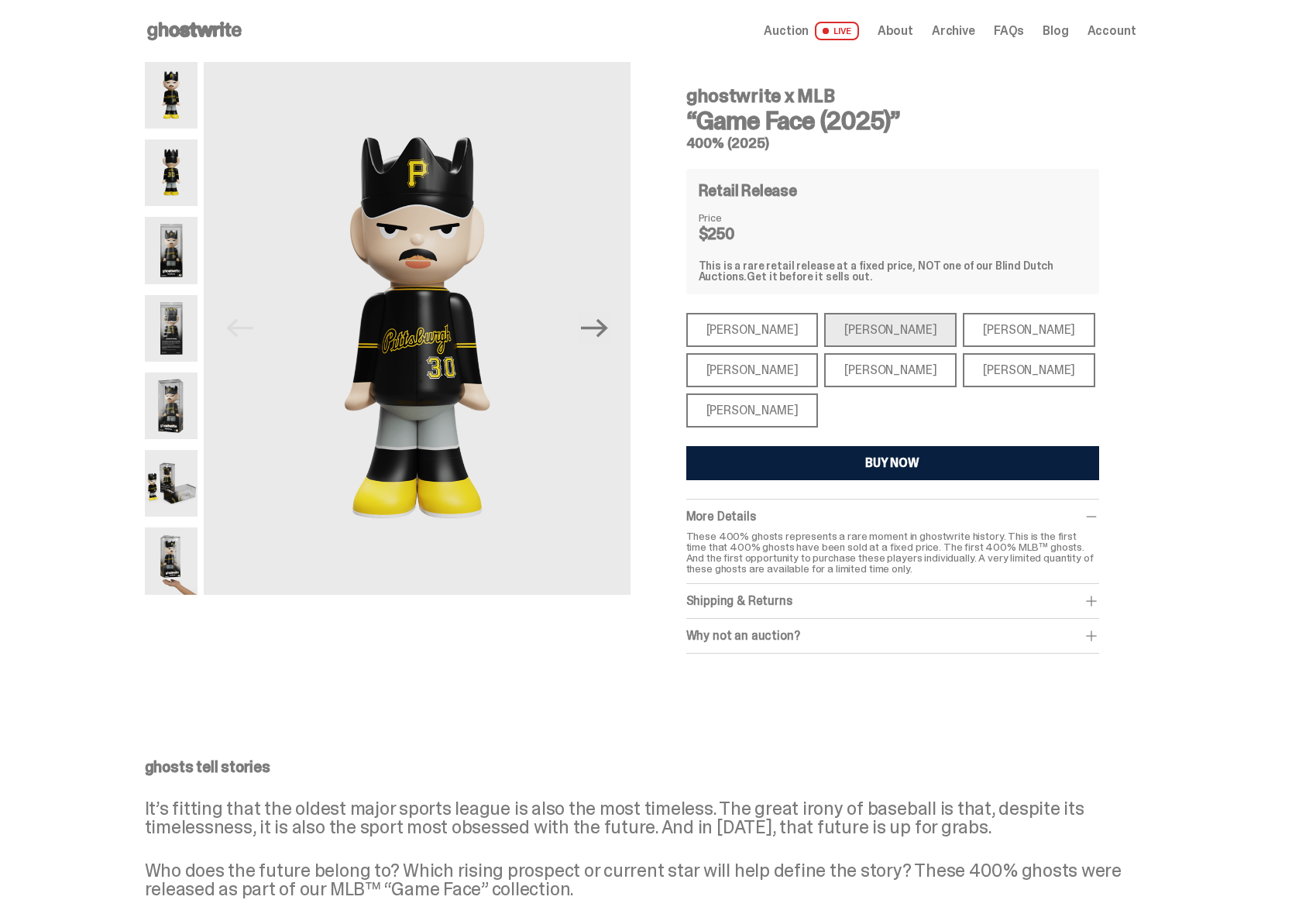
click at [733, 368] on div "[PERSON_NAME]" at bounding box center [752, 371] width 132 height 34
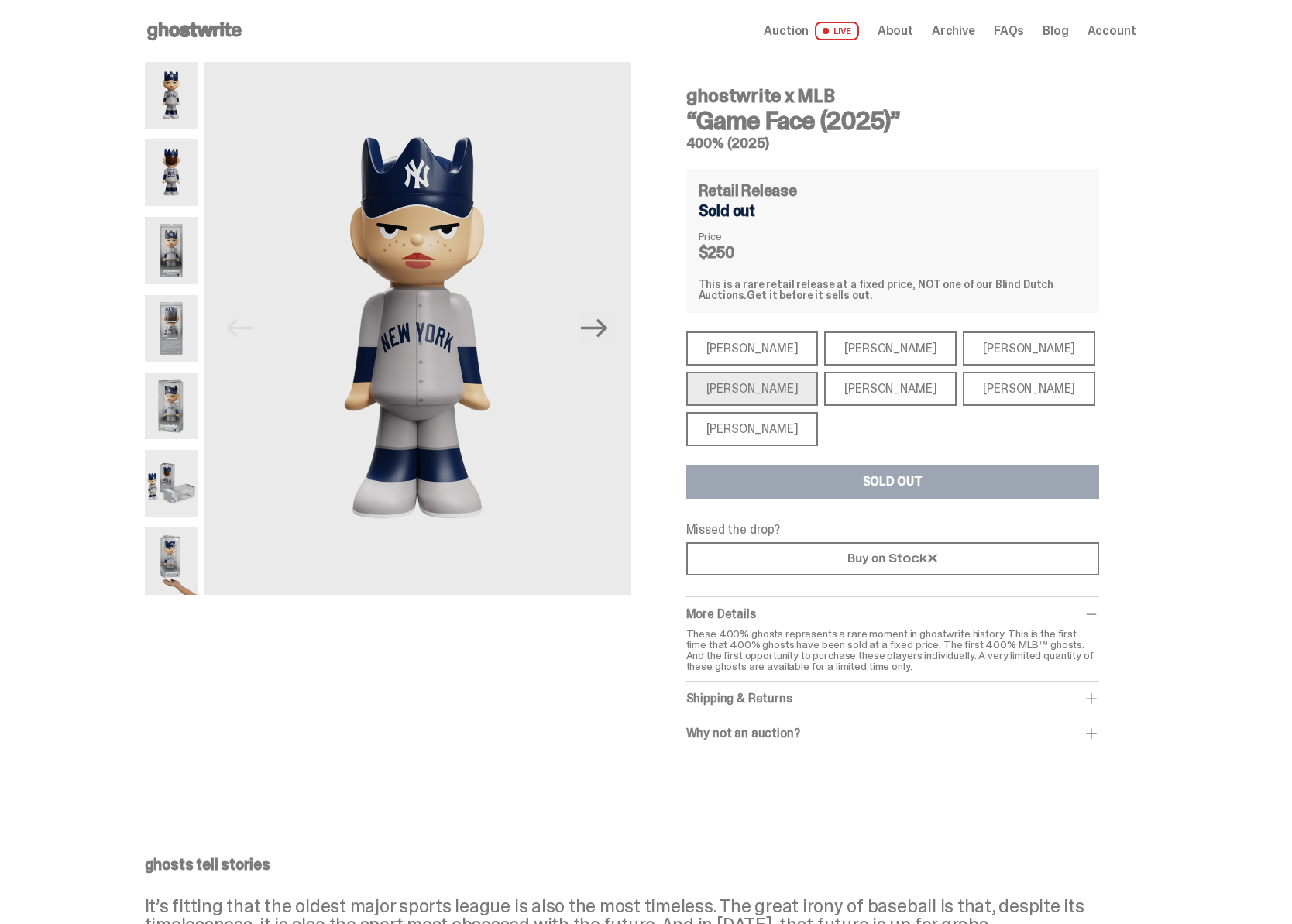
drag, startPoint x: 882, startPoint y: 390, endPoint x: 950, endPoint y: 394, distance: 68.1
click at [883, 391] on div "[PERSON_NAME]" at bounding box center [890, 389] width 132 height 34
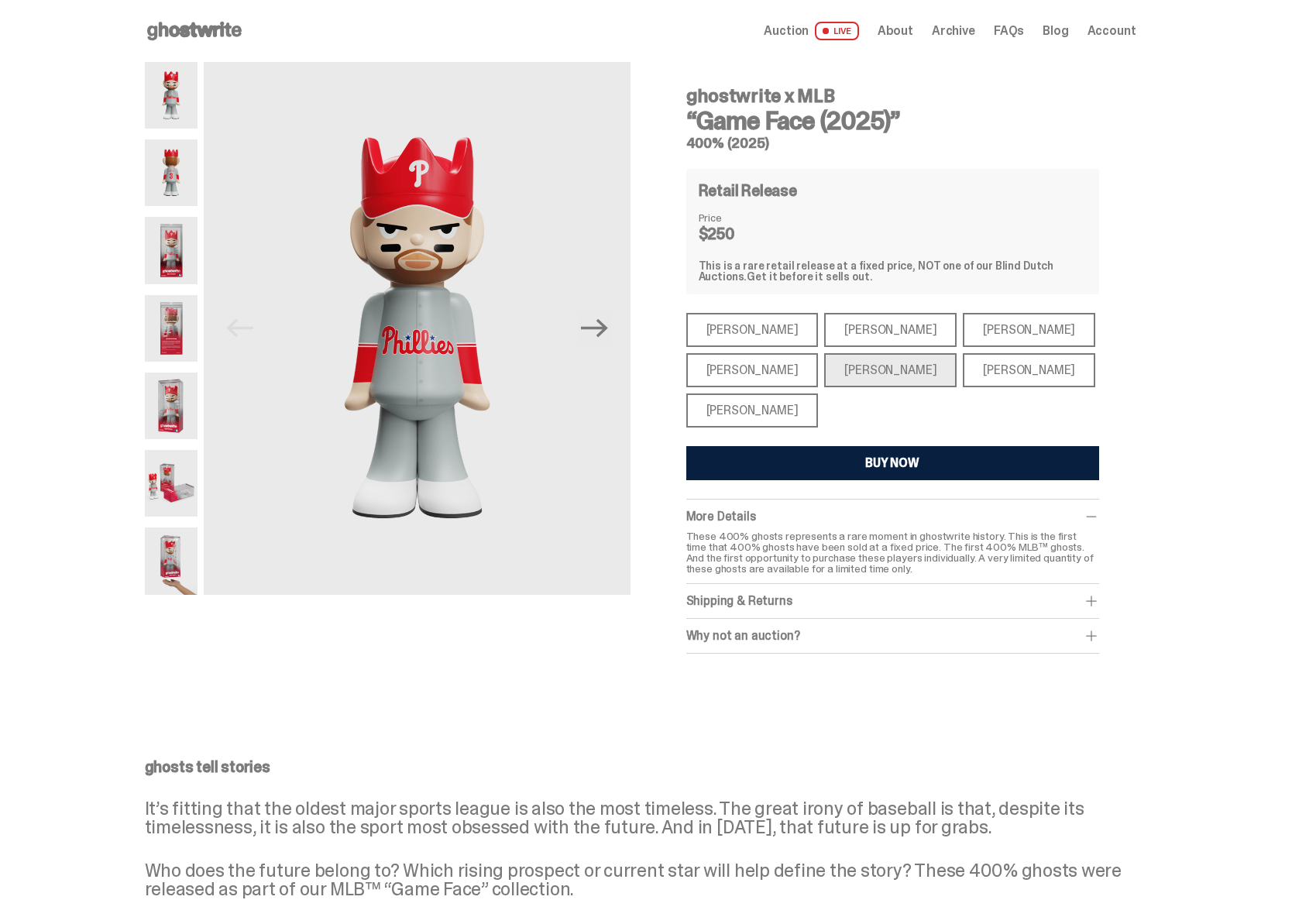
click at [971, 375] on div "[PERSON_NAME]" at bounding box center [1028, 371] width 132 height 34
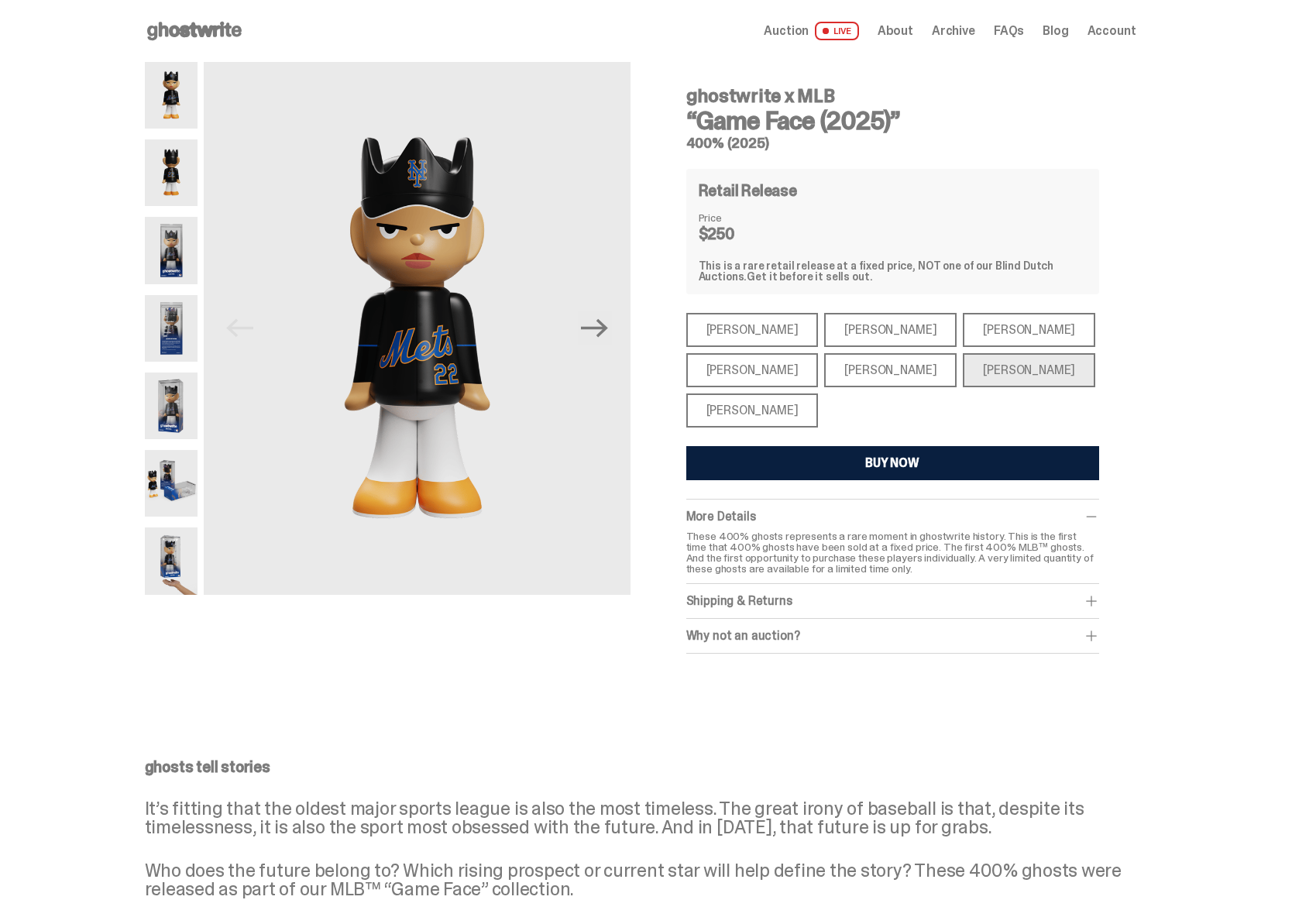
click at [975, 329] on div "[PERSON_NAME]" at bounding box center [1028, 330] width 132 height 34
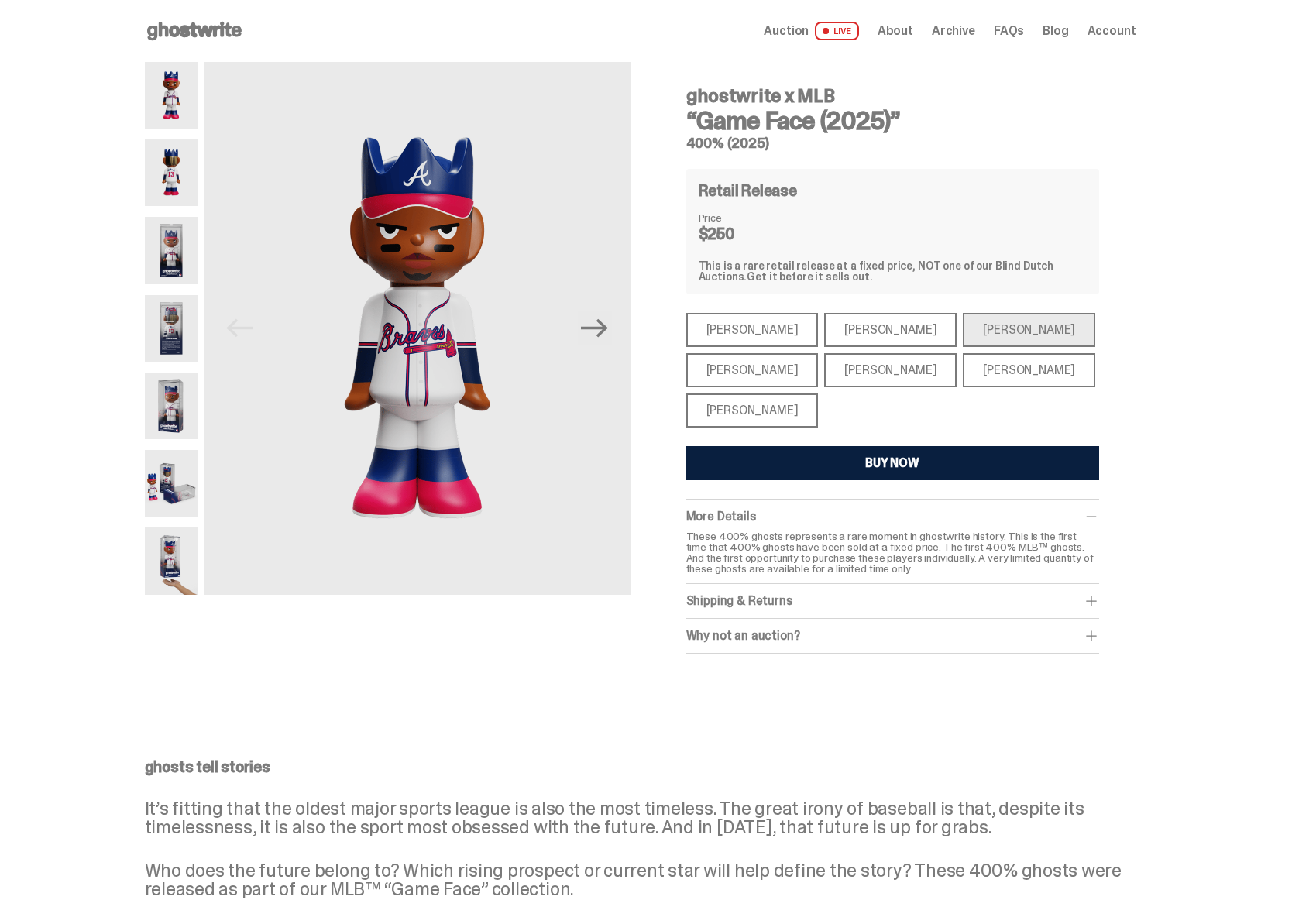
click at [728, 328] on div "[PERSON_NAME]" at bounding box center [752, 330] width 132 height 34
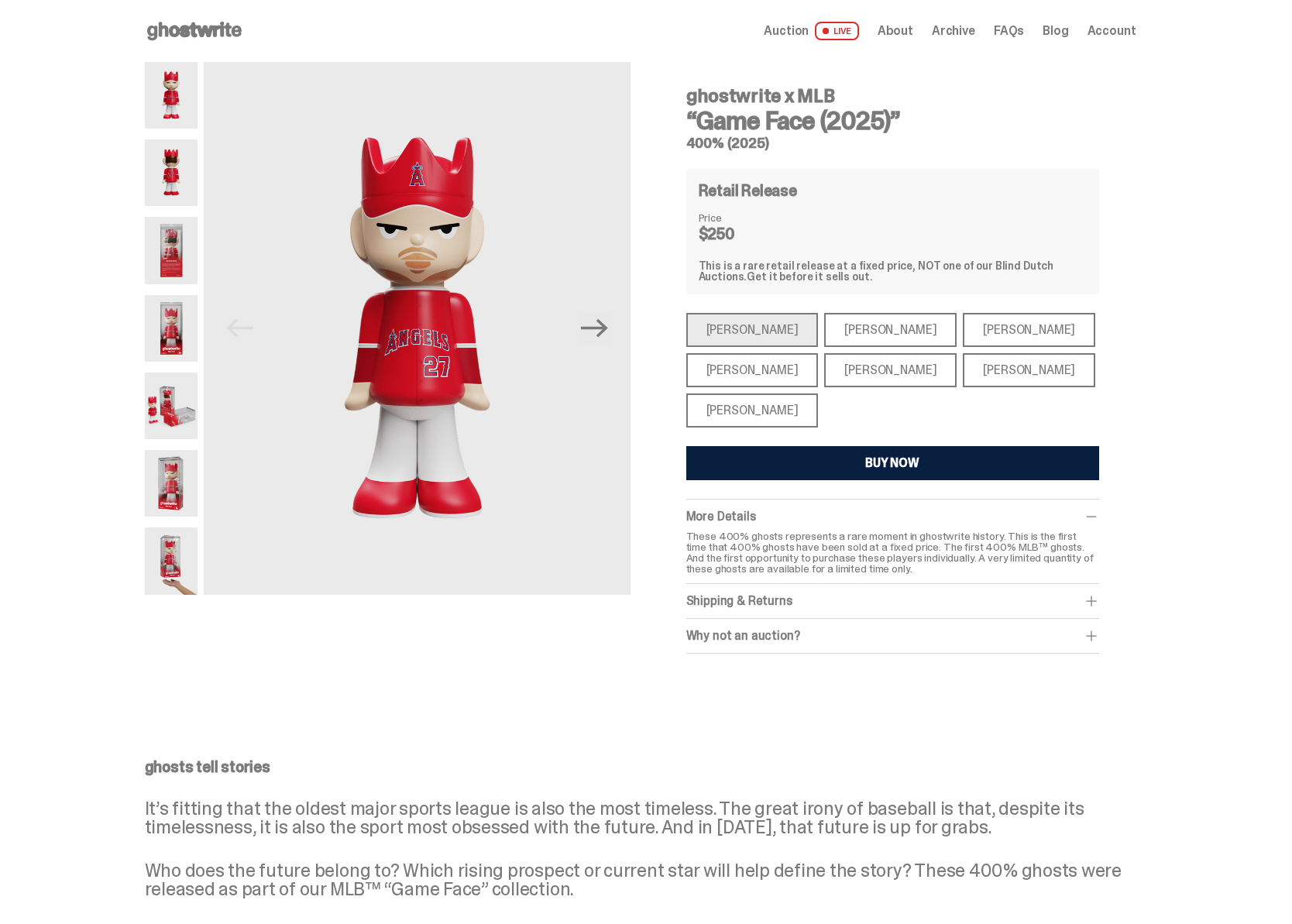
click at [854, 332] on div "[PERSON_NAME]" at bounding box center [890, 330] width 132 height 34
